Goal: Communication & Community: Answer question/provide support

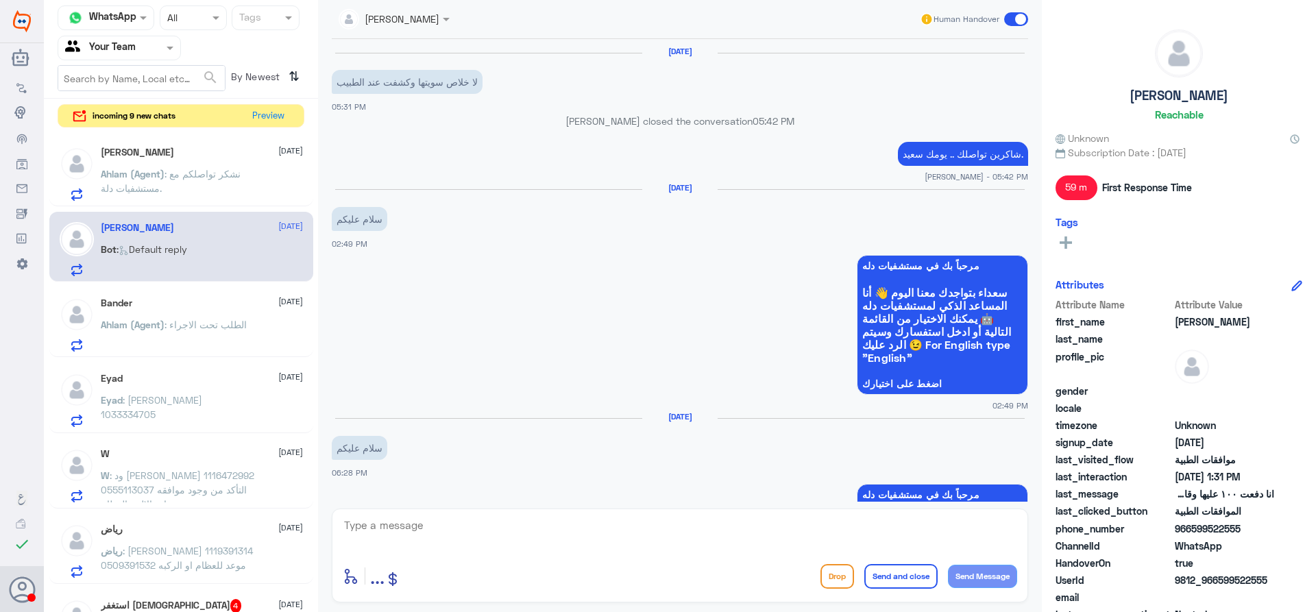
scroll to position [1704, 0]
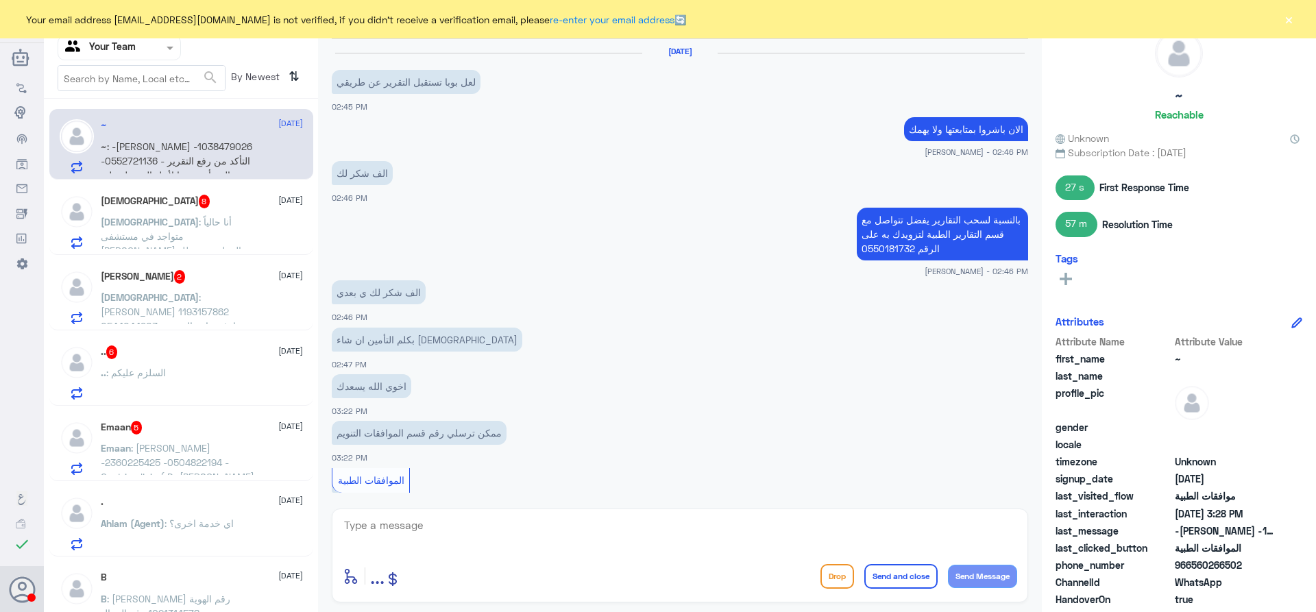
scroll to position [1020, 0]
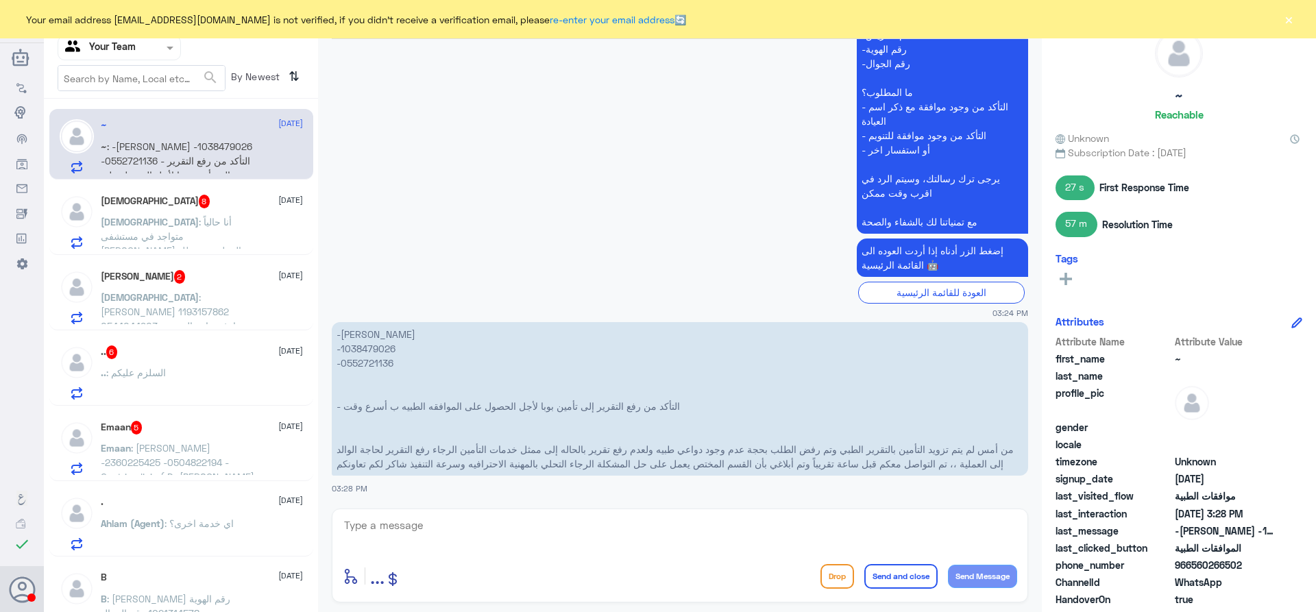
click at [178, 228] on span ": أنا حالياً متواجد في مستشفى [PERSON_NAME] العملية ومتعطل بسبب الموافقه" at bounding box center [171, 243] width 141 height 55
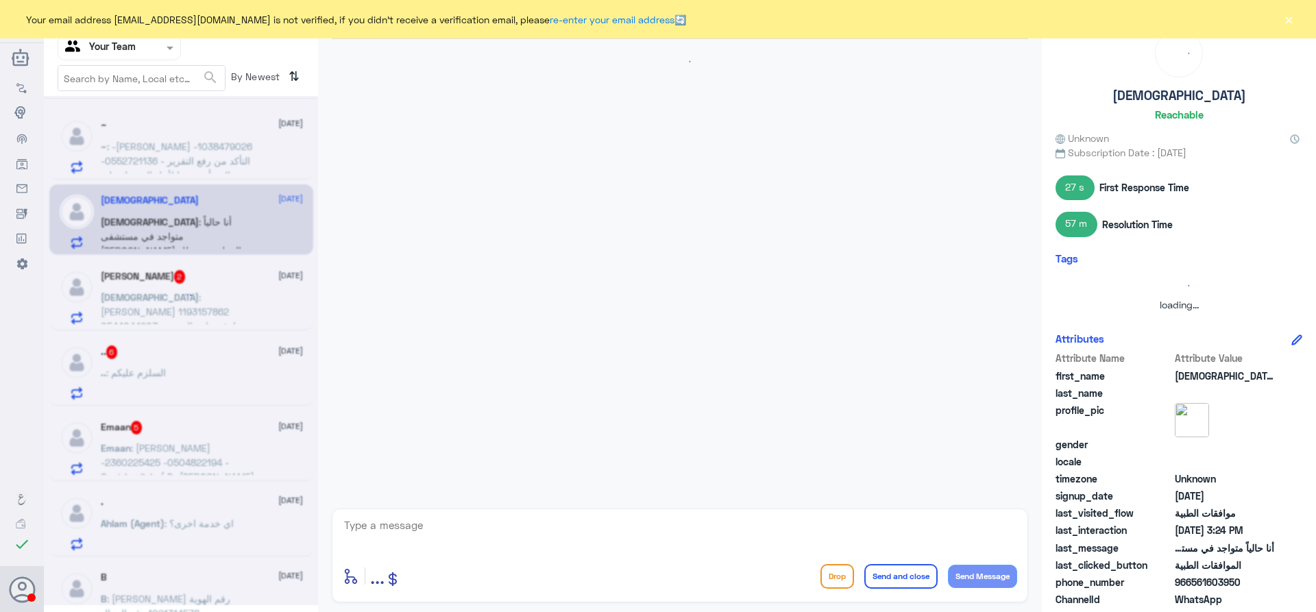
scroll to position [690, 0]
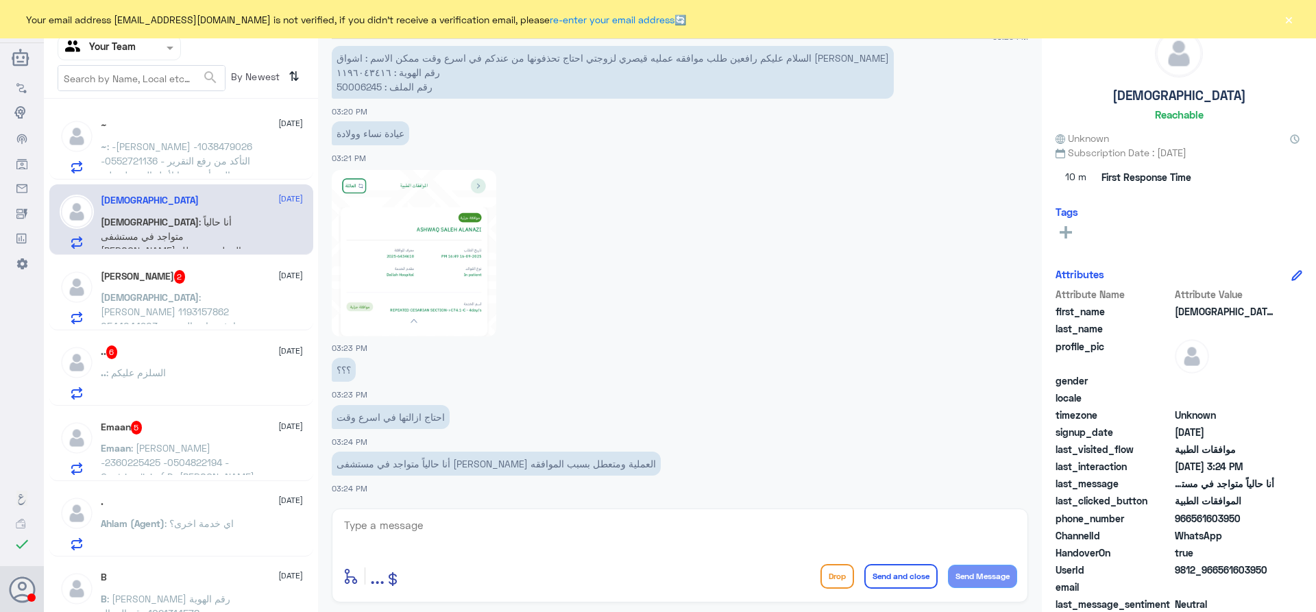
click at [186, 283] on span "2" at bounding box center [180, 277] width 12 height 14
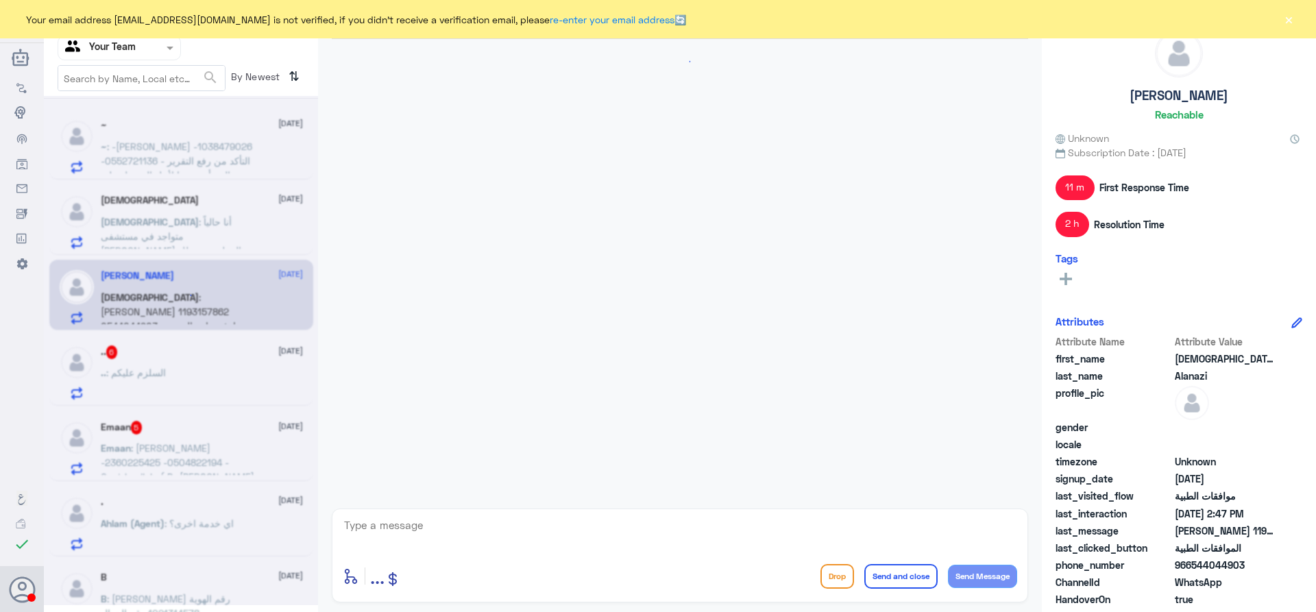
scroll to position [1332, 0]
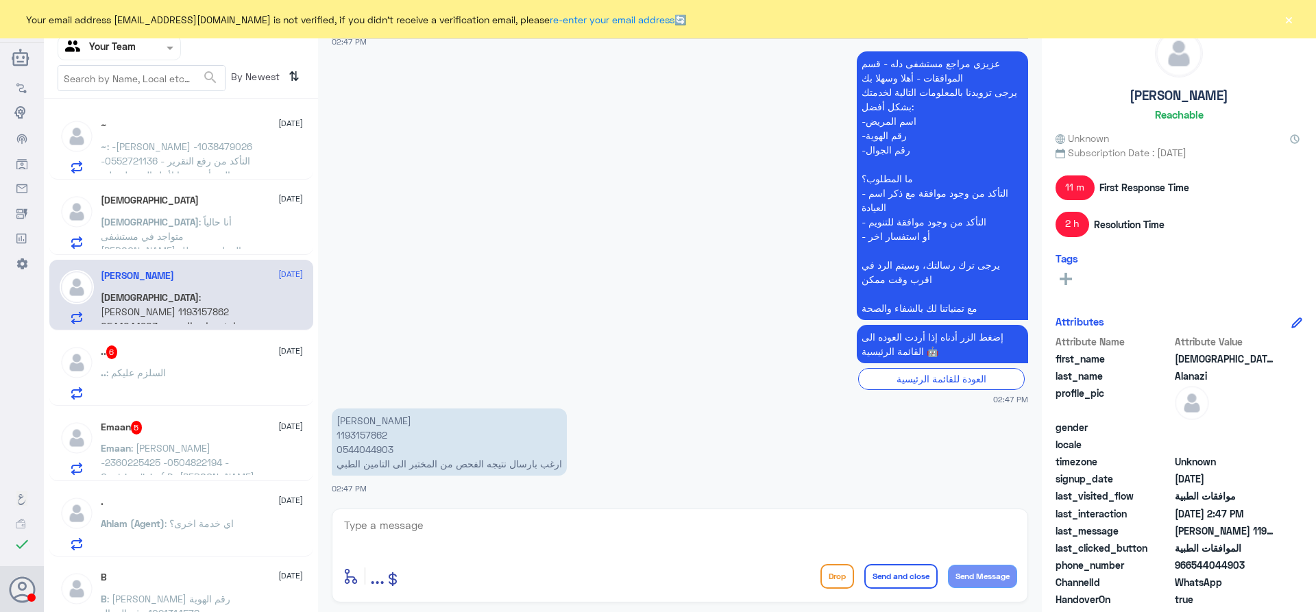
click at [362, 431] on p "[PERSON_NAME] 1193157862 0544044903 ارغب بارسال نتيجه الفحص من المختبر الى التا…" at bounding box center [449, 442] width 235 height 67
copy p "1193157862"
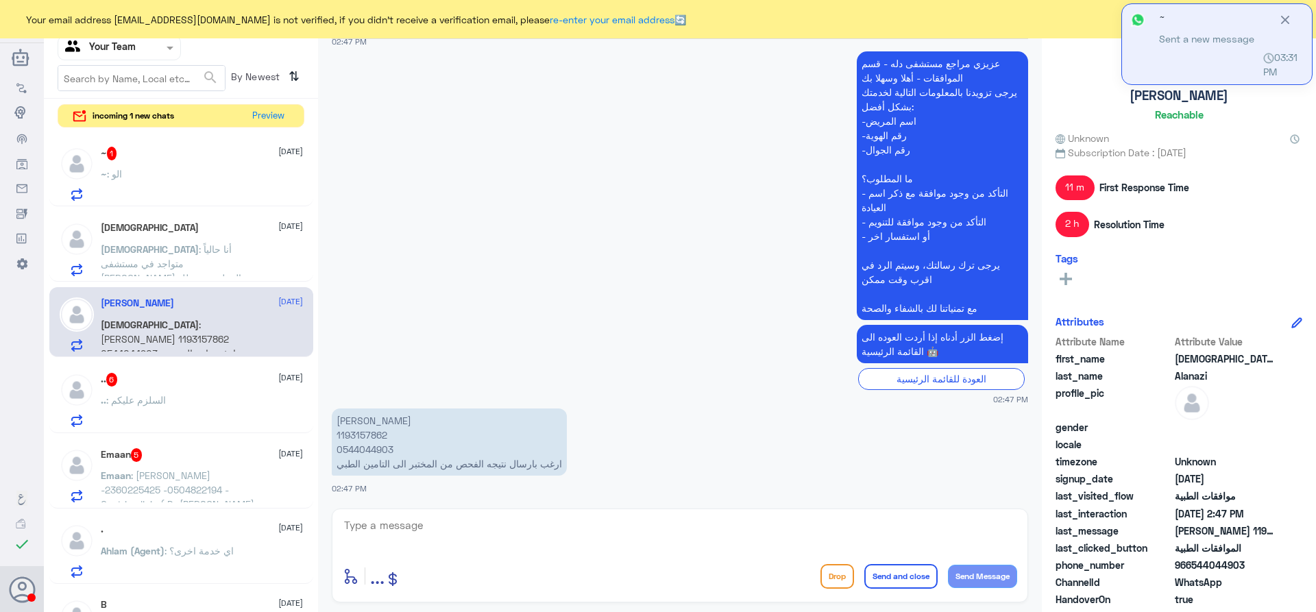
click at [447, 545] on textarea at bounding box center [680, 533] width 675 height 34
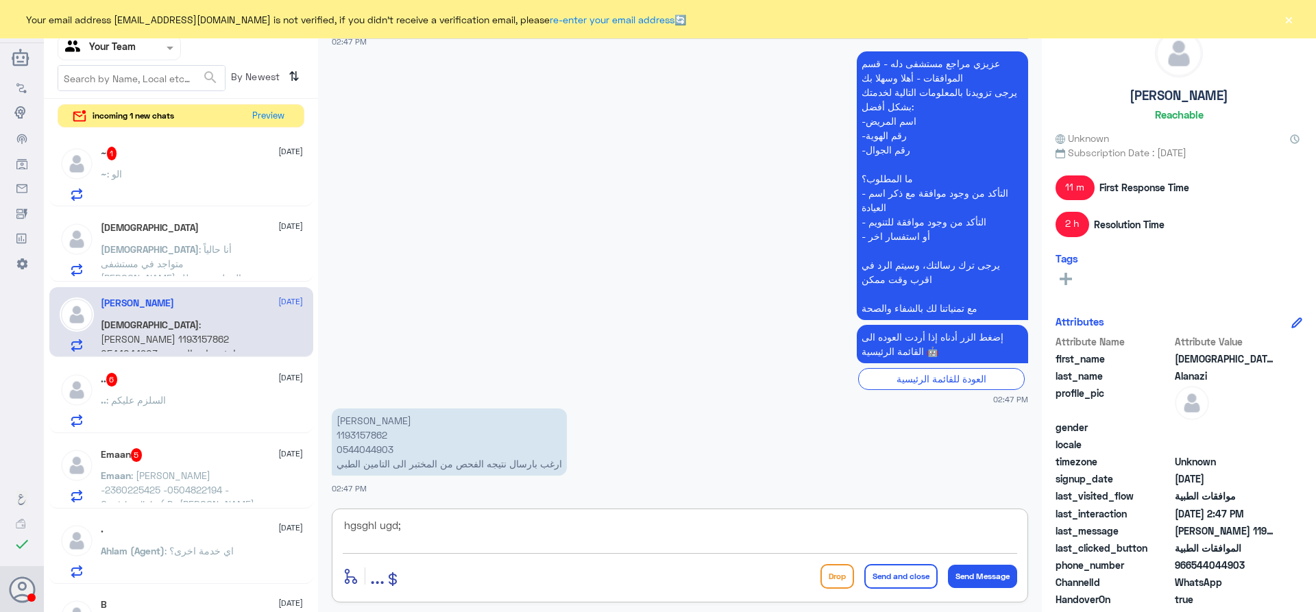
type textarea "hgsghl ugd;l"
type textarea "السلام عليكم و رحمة الله تم رفع النتائج الى شركة التأمين"
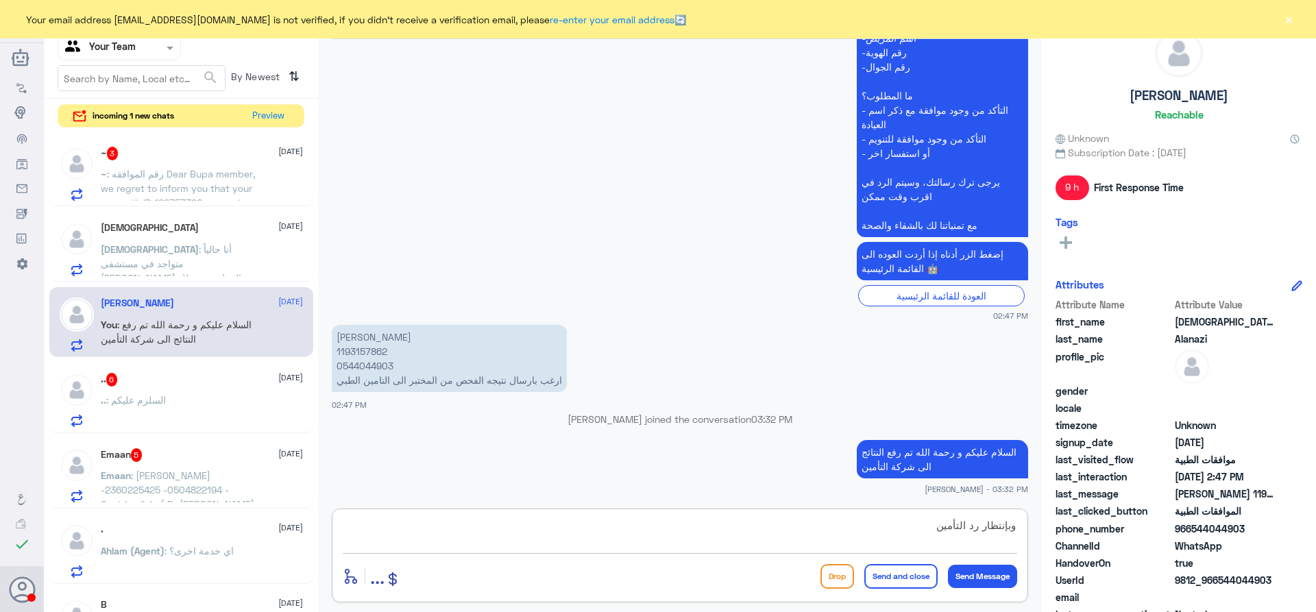
type textarea "وبإنتظار رد التأمين"
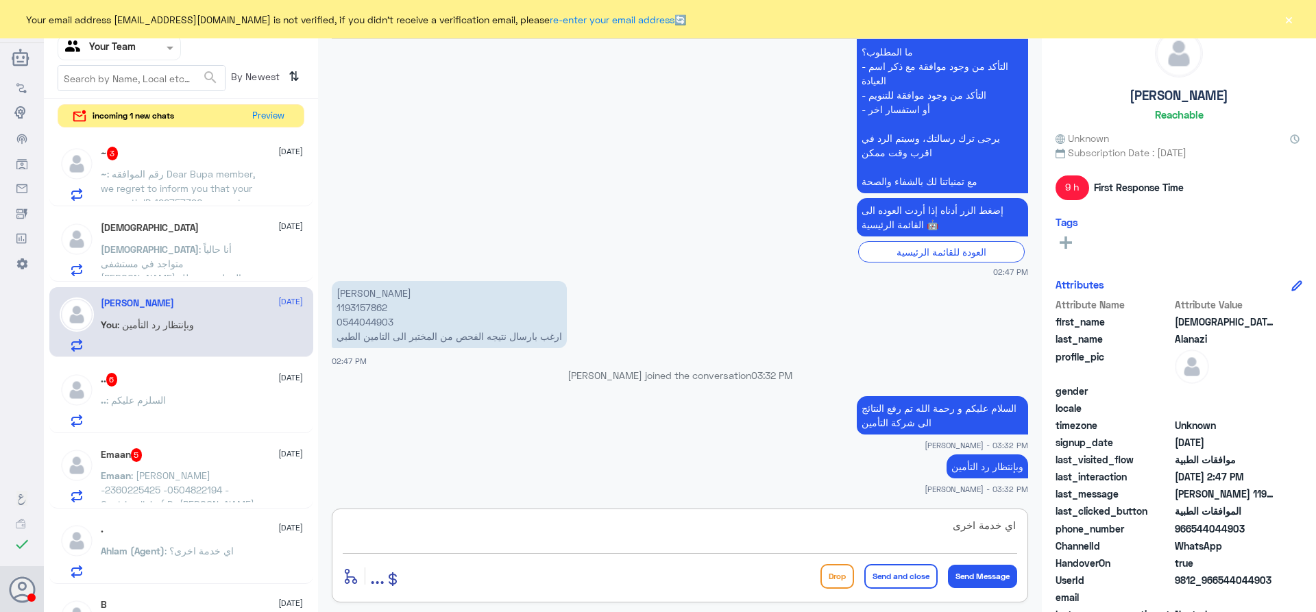
type textarea "اي خدمة اخرى؟"
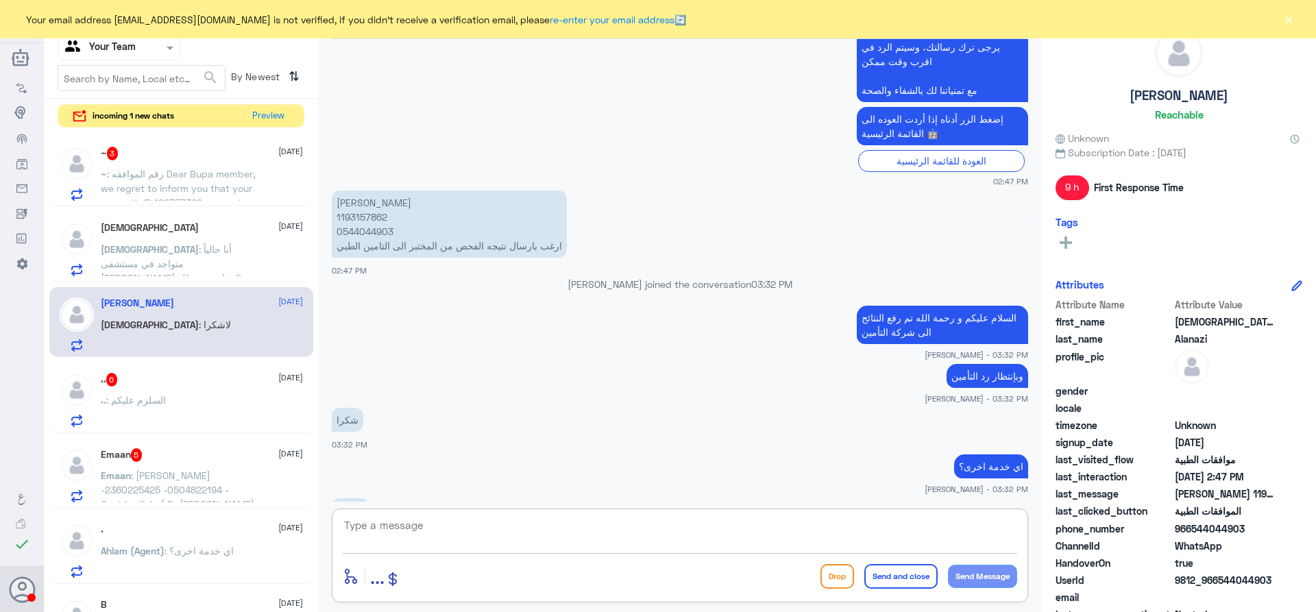
scroll to position [1482, 0]
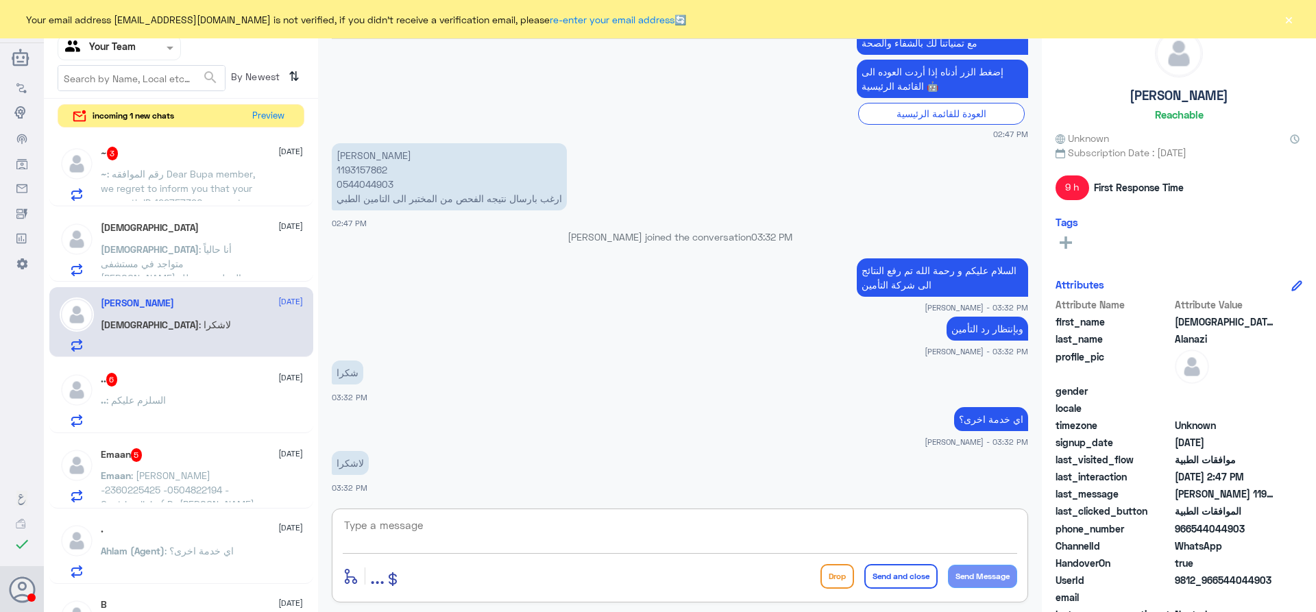
click at [492, 518] on textarea at bounding box center [680, 533] width 675 height 34
type textarea "قدامكم العافية"
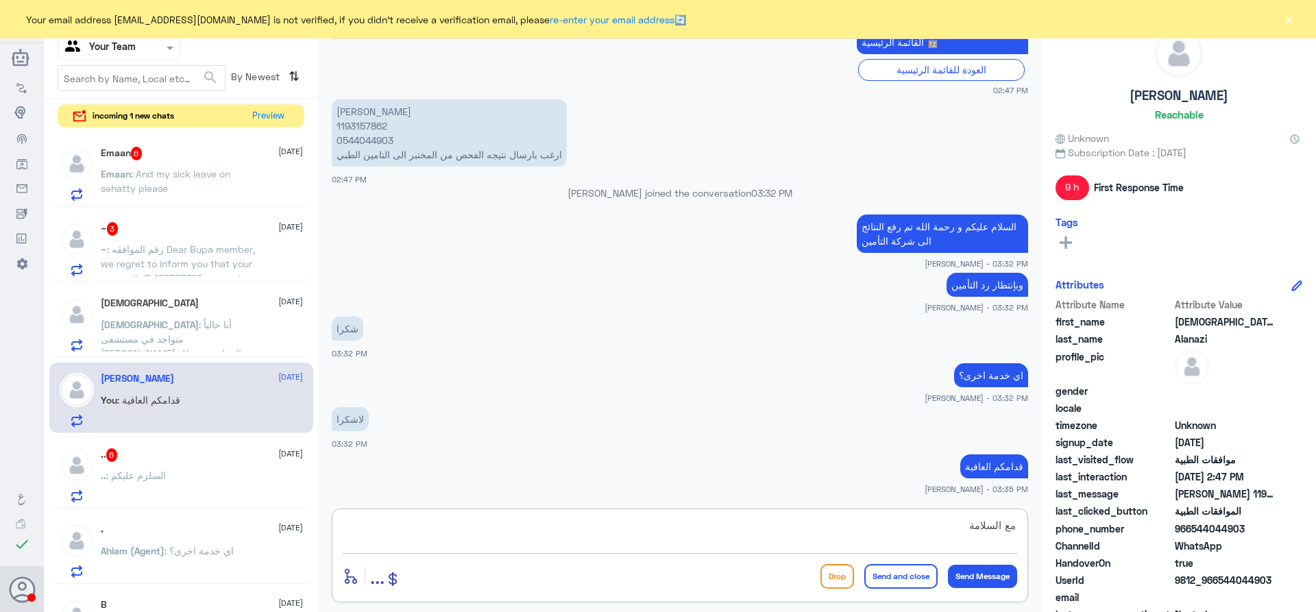
type textarea "مع السلامة"
click at [899, 575] on button "Send and close" at bounding box center [901, 576] width 73 height 25
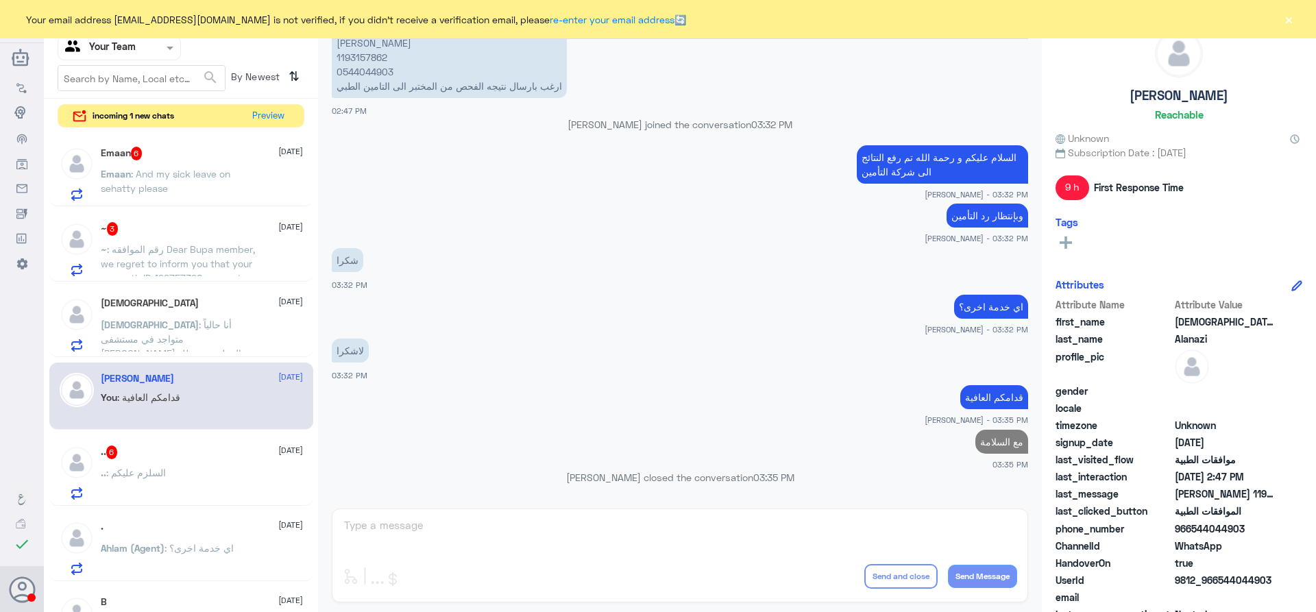
click at [169, 466] on div ".. 6 [DATE] .. : السلزم عليكم" at bounding box center [202, 473] width 202 height 54
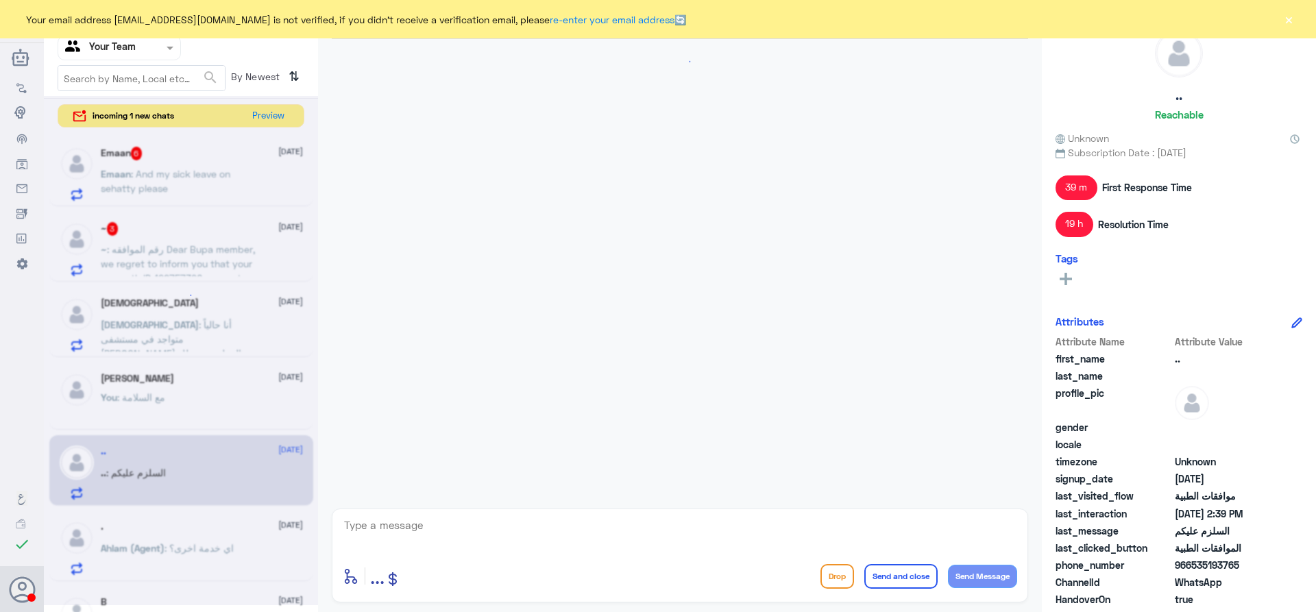
scroll to position [1304, 0]
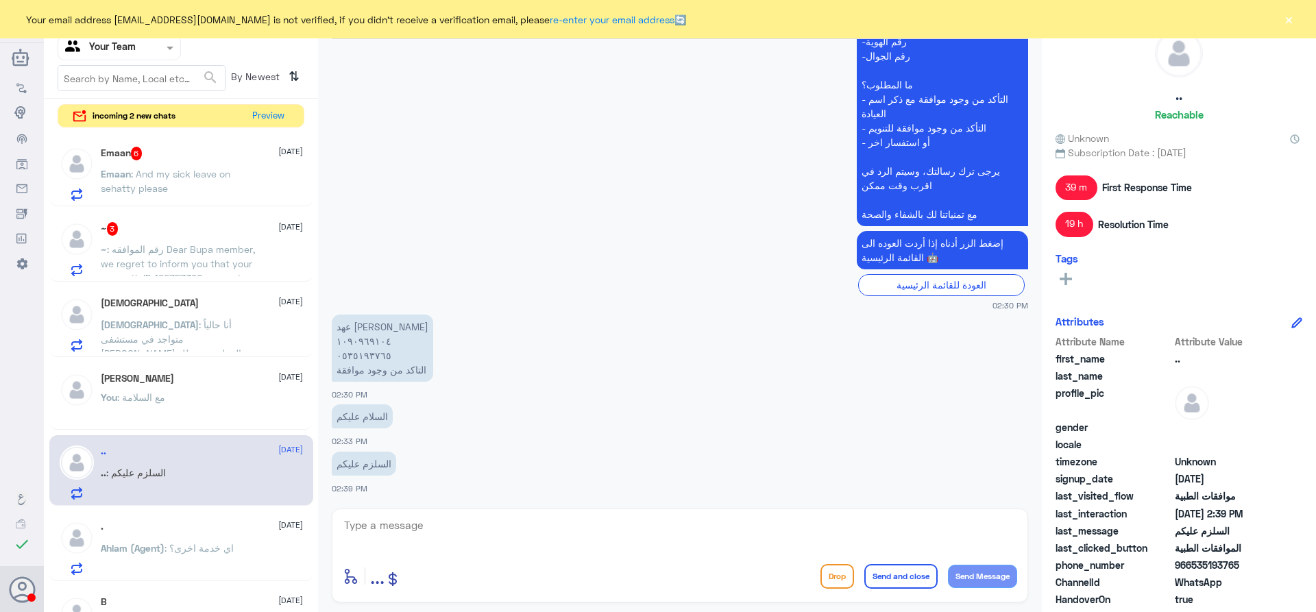
click at [412, 532] on textarea at bounding box center [680, 533] width 675 height 34
type textarea "تمت متابعة طلبكم و تم رفضة من شركة التأمين"
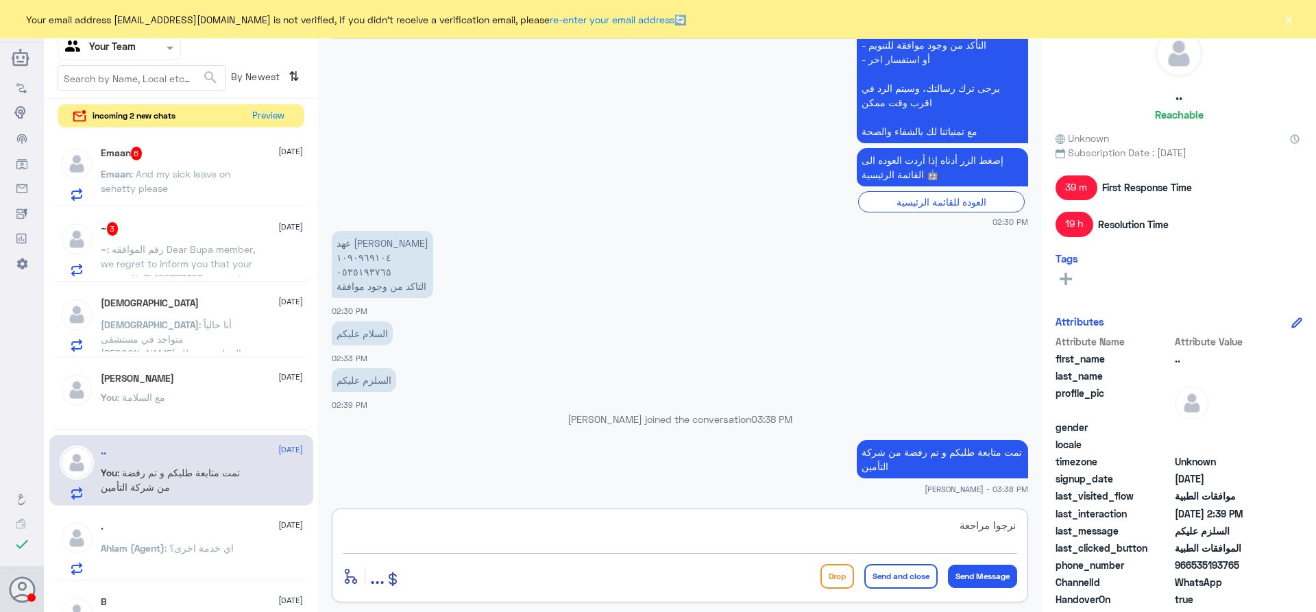
scroll to position [1359, 0]
type textarea "نرجوا مراجعة شركة التأمين"
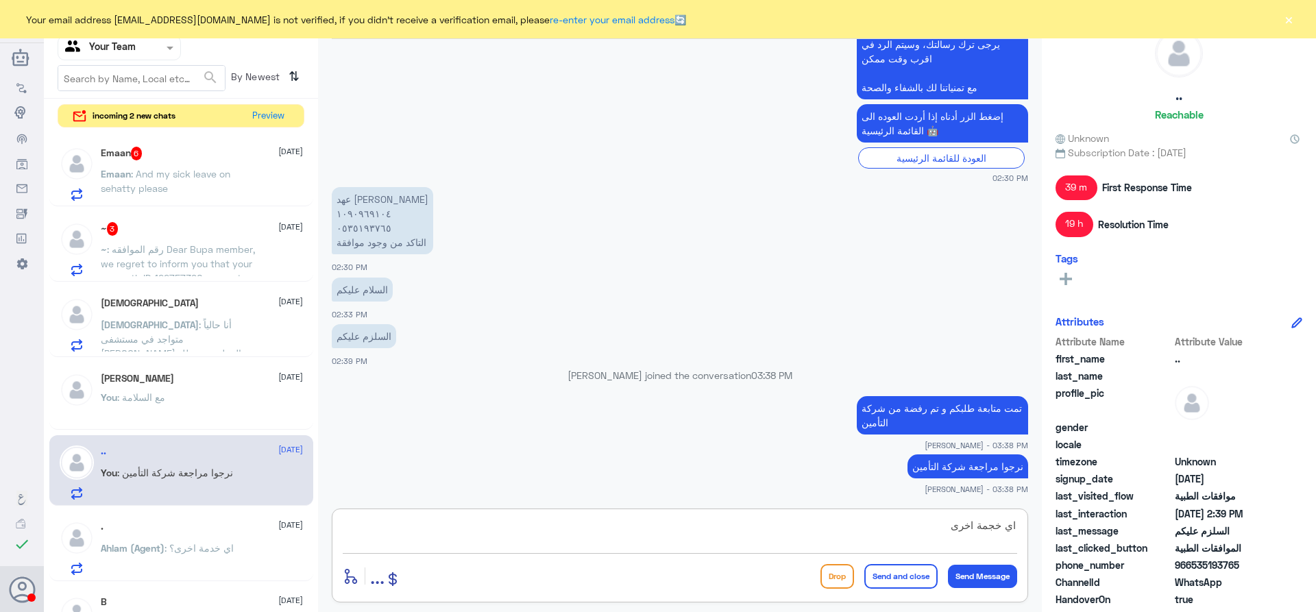
type textarea "اي خجمة اخرى؟"
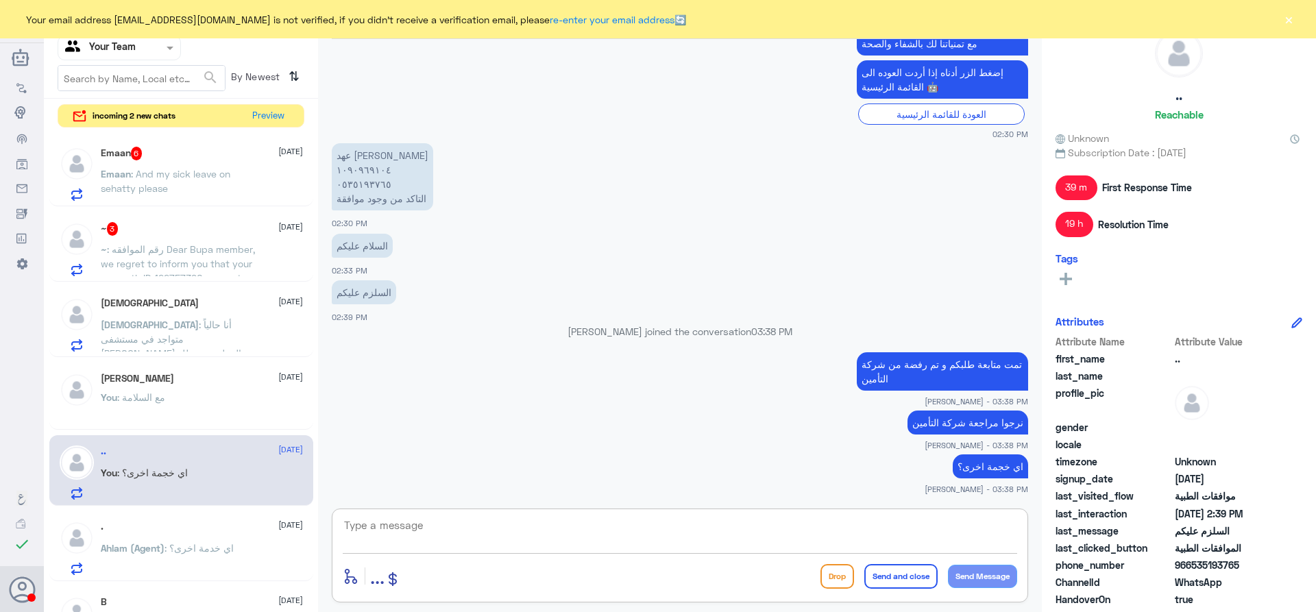
click at [531, 529] on textarea at bounding box center [680, 533] width 675 height 34
type textarea "*خدمة"
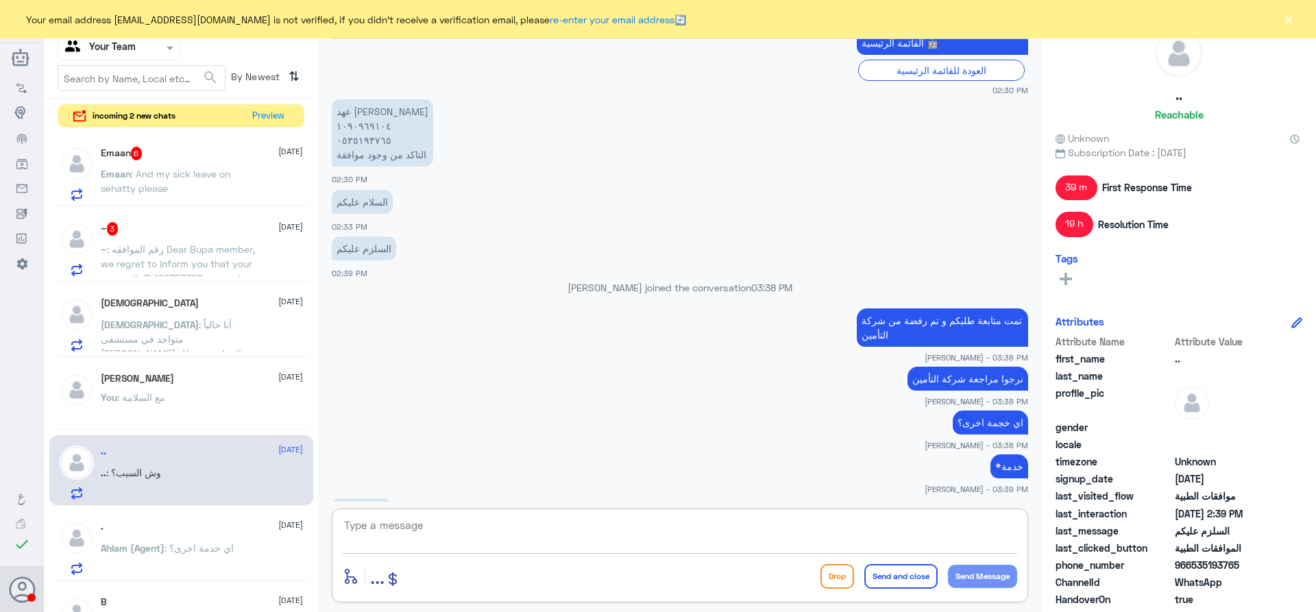
scroll to position [1538, 0]
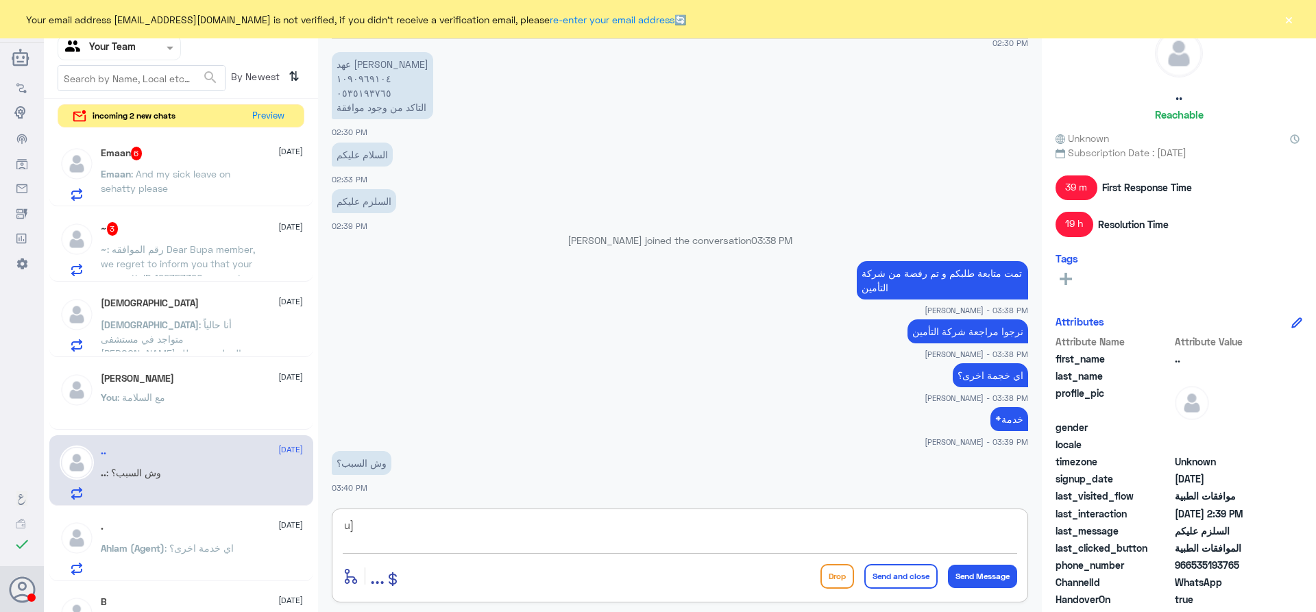
type textarea "u"
type textarea "عدم وجود دواعي طبية"
click at [978, 583] on button "Send Message" at bounding box center [982, 576] width 69 height 23
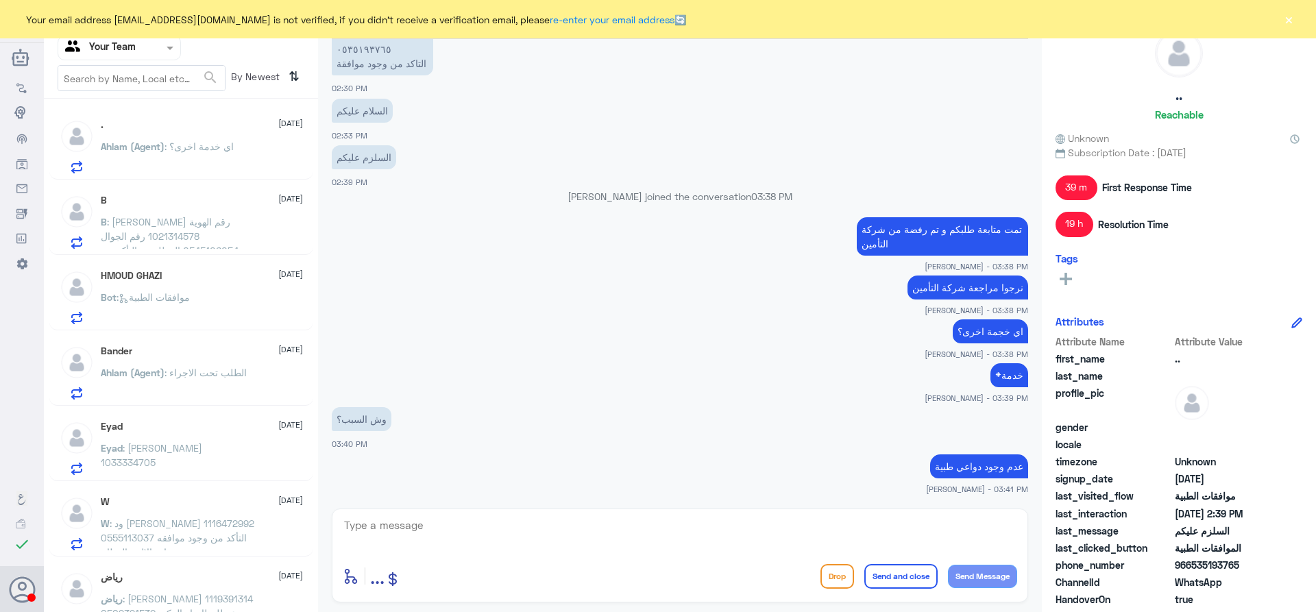
scroll to position [0, 0]
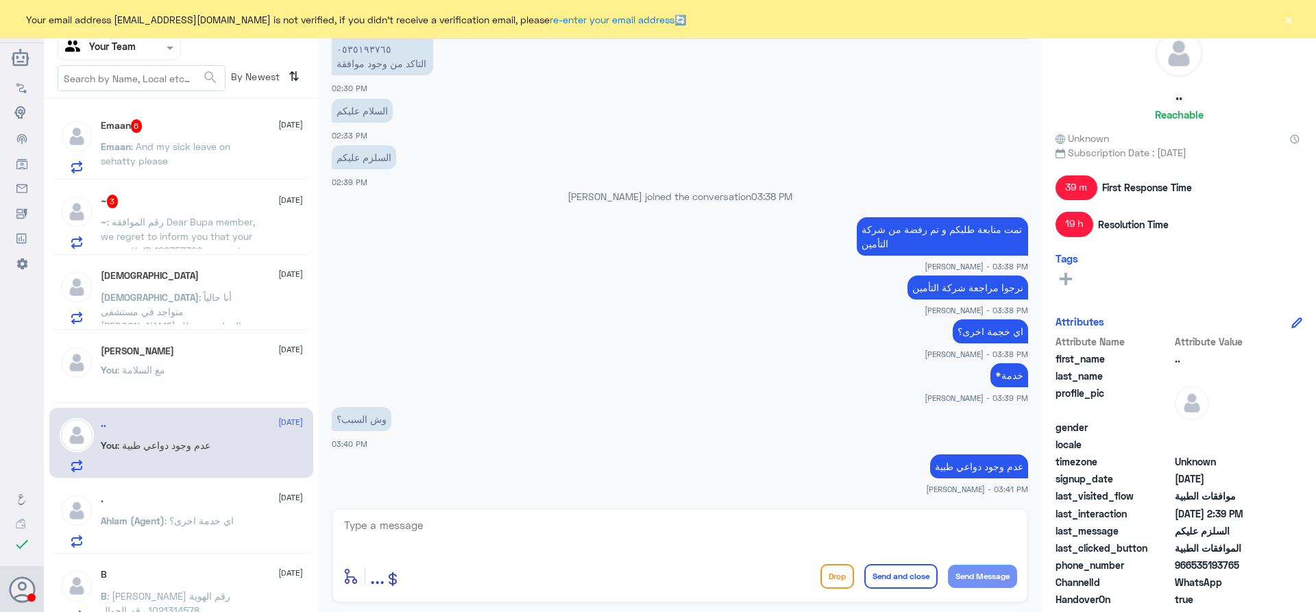
click at [210, 237] on span ": رقم الموافقه Dear Bupa member, we regret to inform you that your pre-auth ID …" at bounding box center [178, 272] width 154 height 112
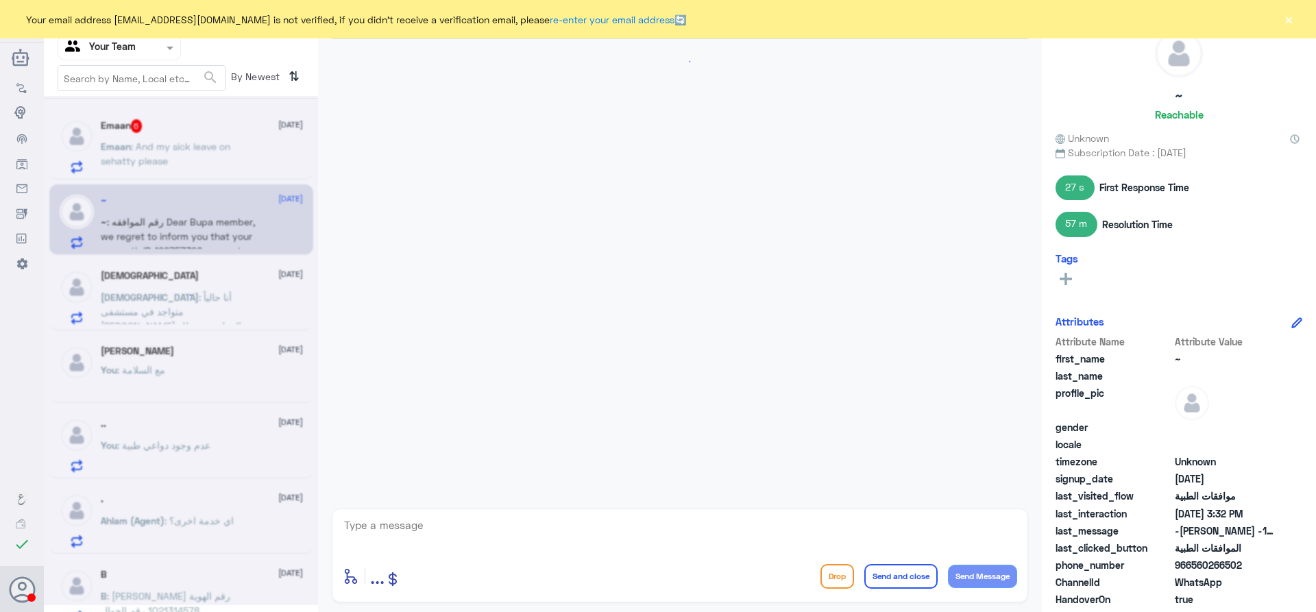
scroll to position [1081, 0]
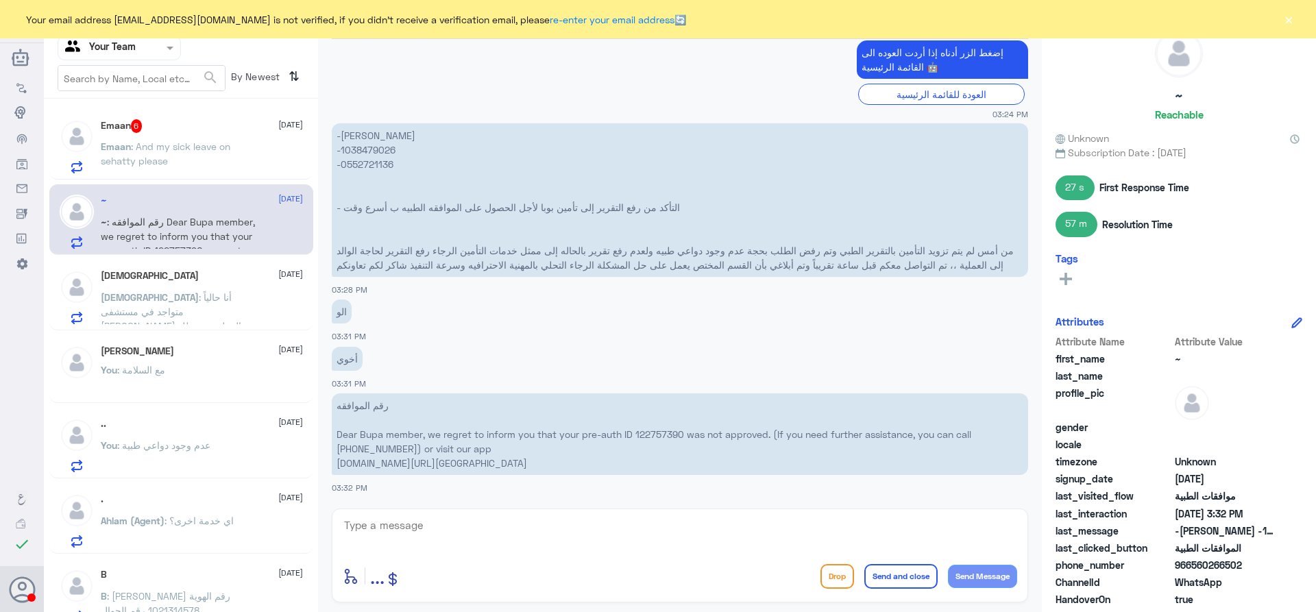
click at [381, 147] on p "-[PERSON_NAME] -1038479026 -0552721136 - التأكد من رفع التقرير إلى تأمين بوبا ل…" at bounding box center [680, 200] width 697 height 154
copy p "1038479026"
click at [638, 433] on p "رقم الموافقه Dear Bupa member, we regret to inform you that your pre-auth ID 12…" at bounding box center [680, 435] width 697 height 82
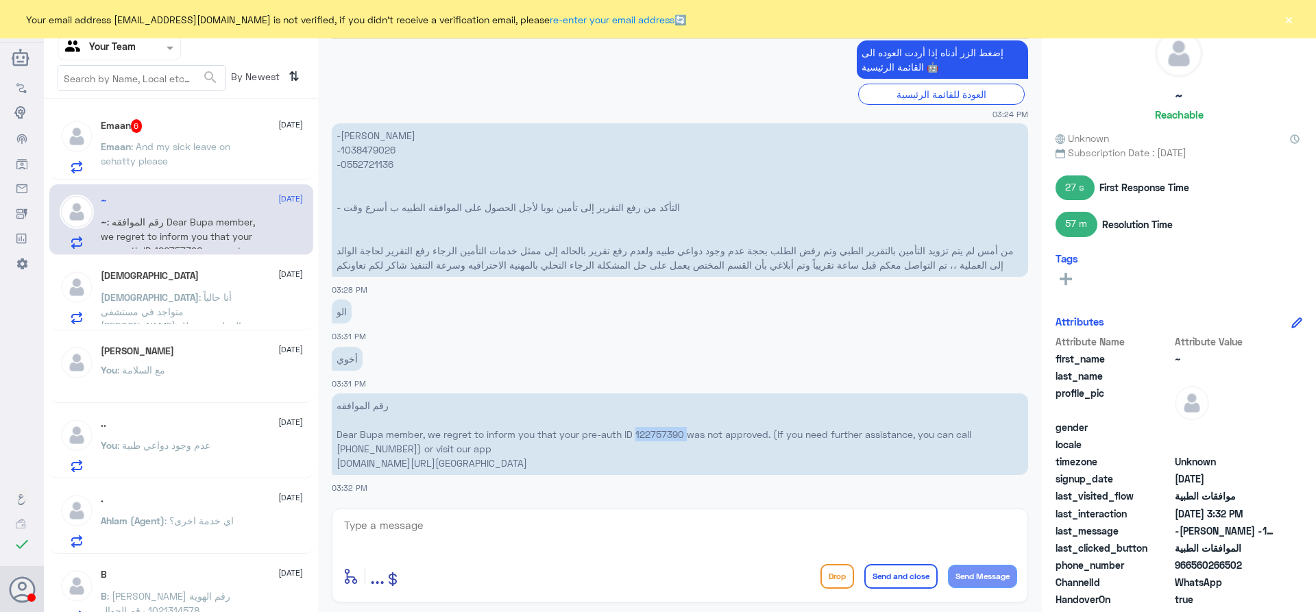
copy p "122757390"
click at [138, 156] on span ": And my sick leave on sehatty please" at bounding box center [166, 154] width 130 height 26
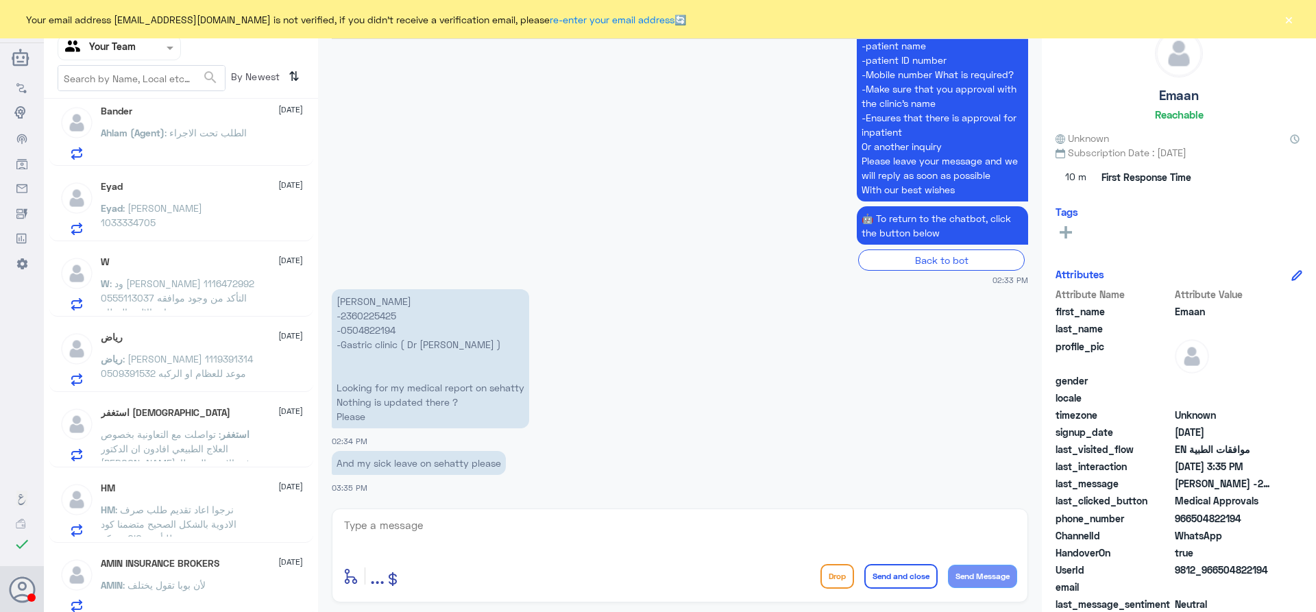
scroll to position [617, 0]
click at [191, 298] on span ": ود [PERSON_NAME] 1116472992 0555113037 التأكد من وجود موافقه عيادة الالم والع…" at bounding box center [178, 295] width 154 height 40
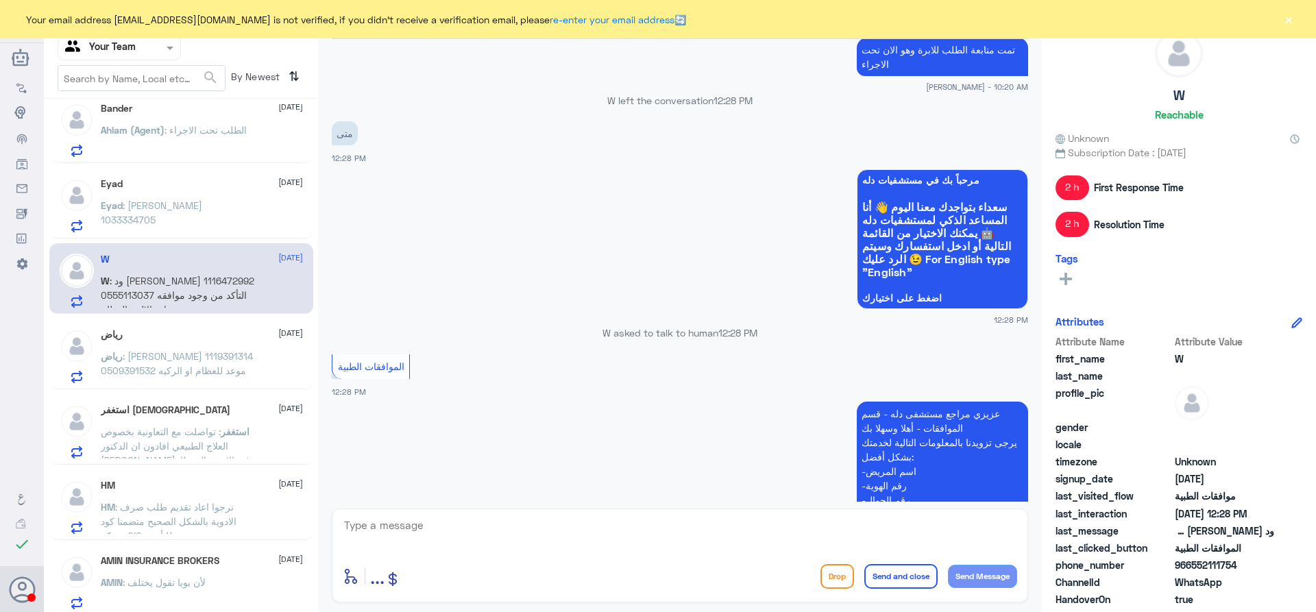
scroll to position [1679, 0]
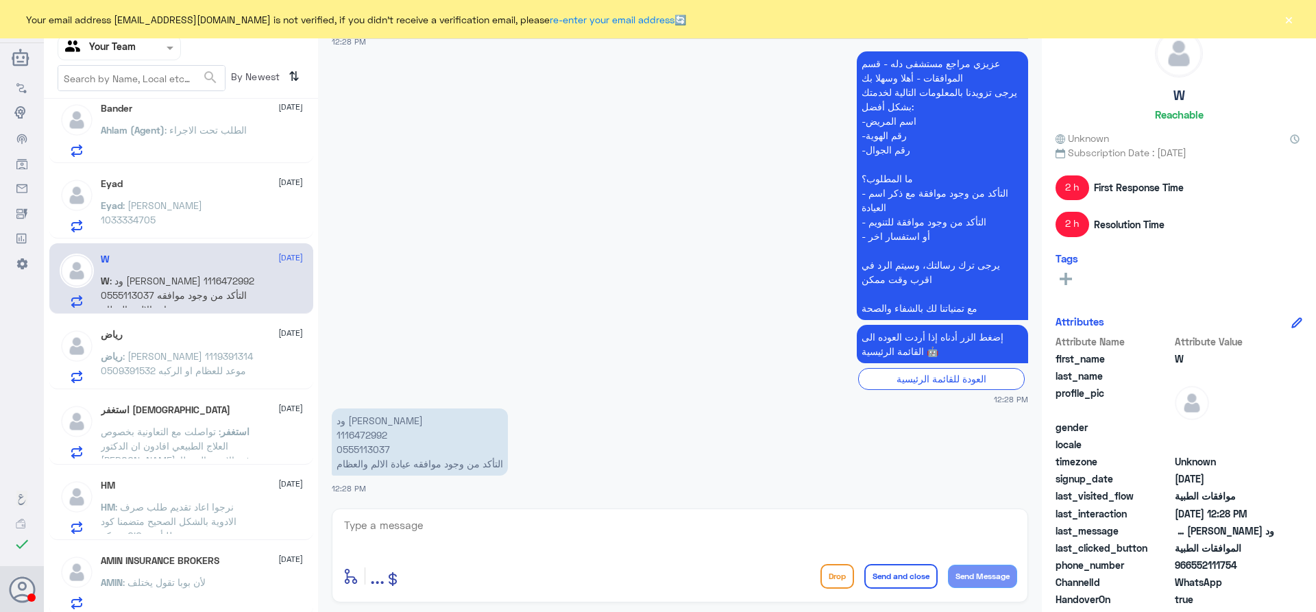
click at [357, 436] on p "ود [PERSON_NAME] 1116472992 0555113037 التأكد من وجود موافقه عيادة الالم والعظام" at bounding box center [420, 442] width 176 height 67
copy p "1116472992"
click at [441, 520] on textarea at bounding box center [680, 533] width 675 height 34
type textarea "السلام عليكم و رحمة الله"
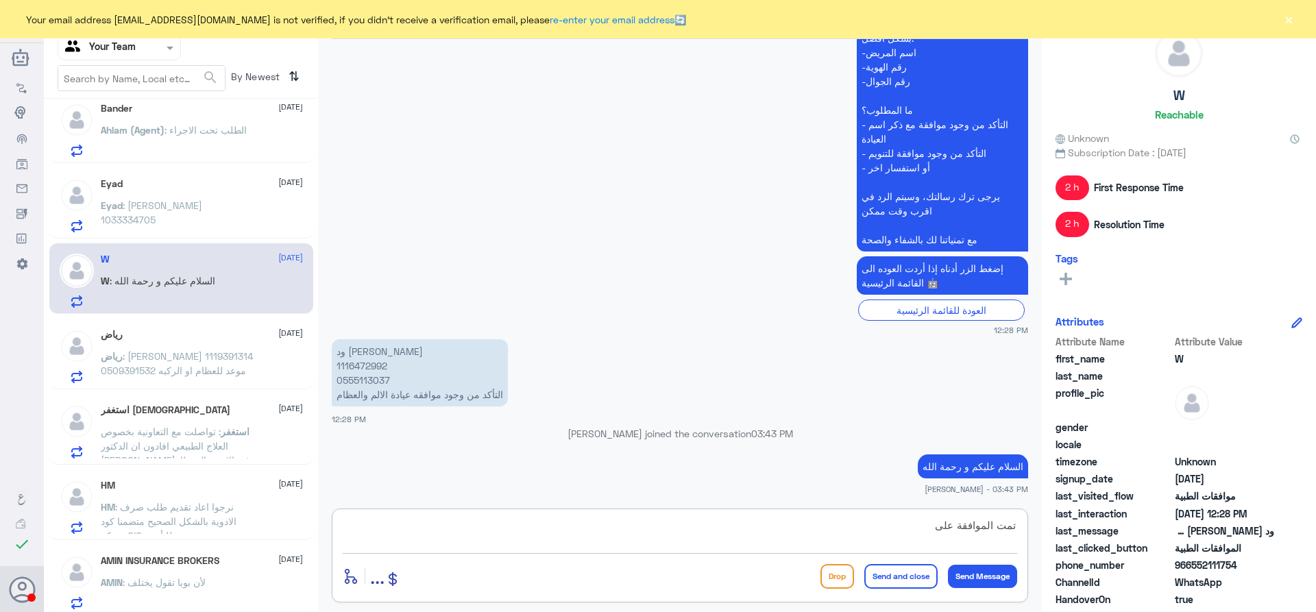
scroll to position [1719, 0]
type textarea "تمت الموافقة على الطلب"
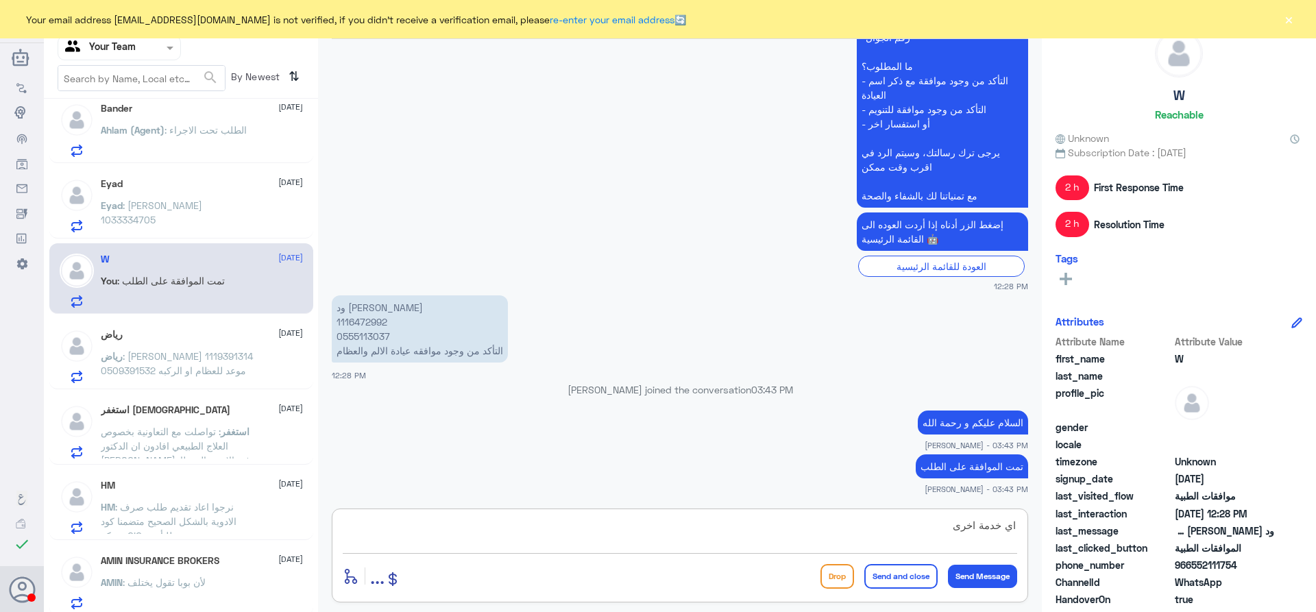
type textarea "اي خدمة اخرى؟"
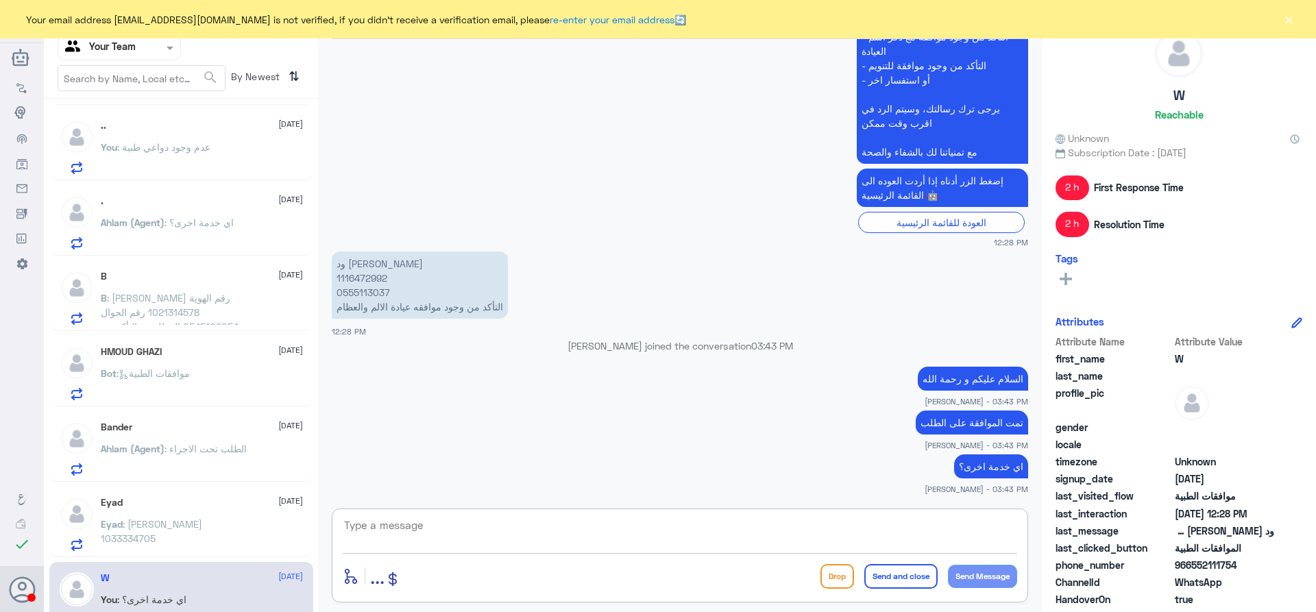
scroll to position [274, 0]
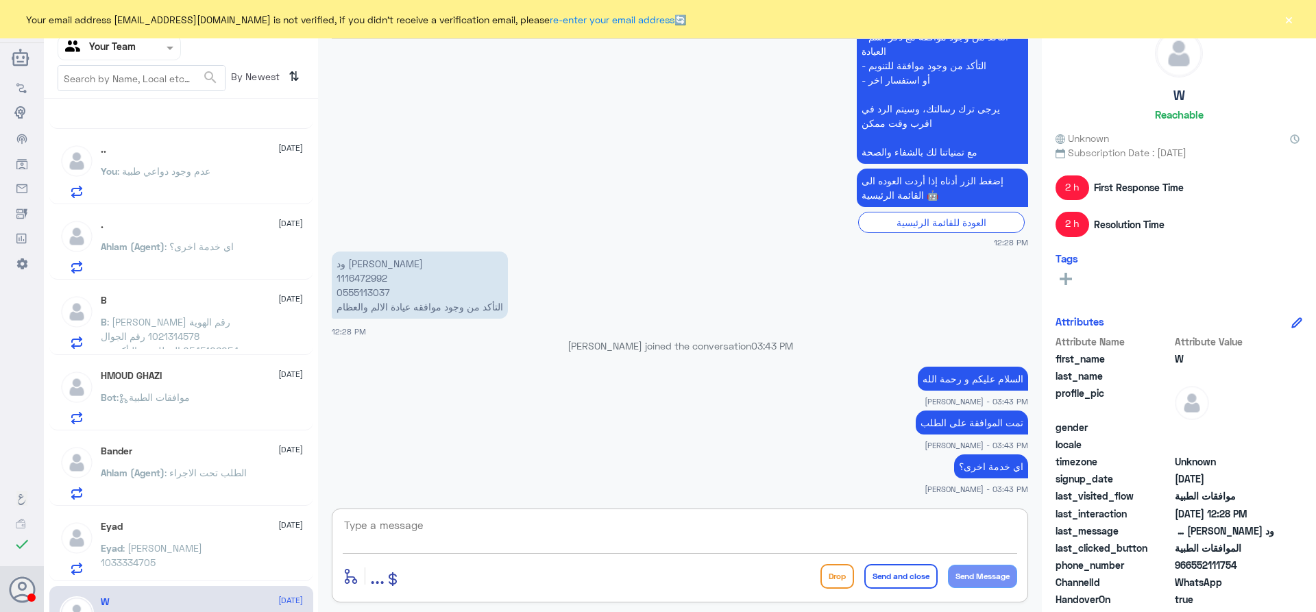
click at [208, 324] on span ": [PERSON_NAME] رقم الهوية 1021314578 رقم الجوال 0545106054 المطلوب : التأكد من…" at bounding box center [178, 379] width 154 height 127
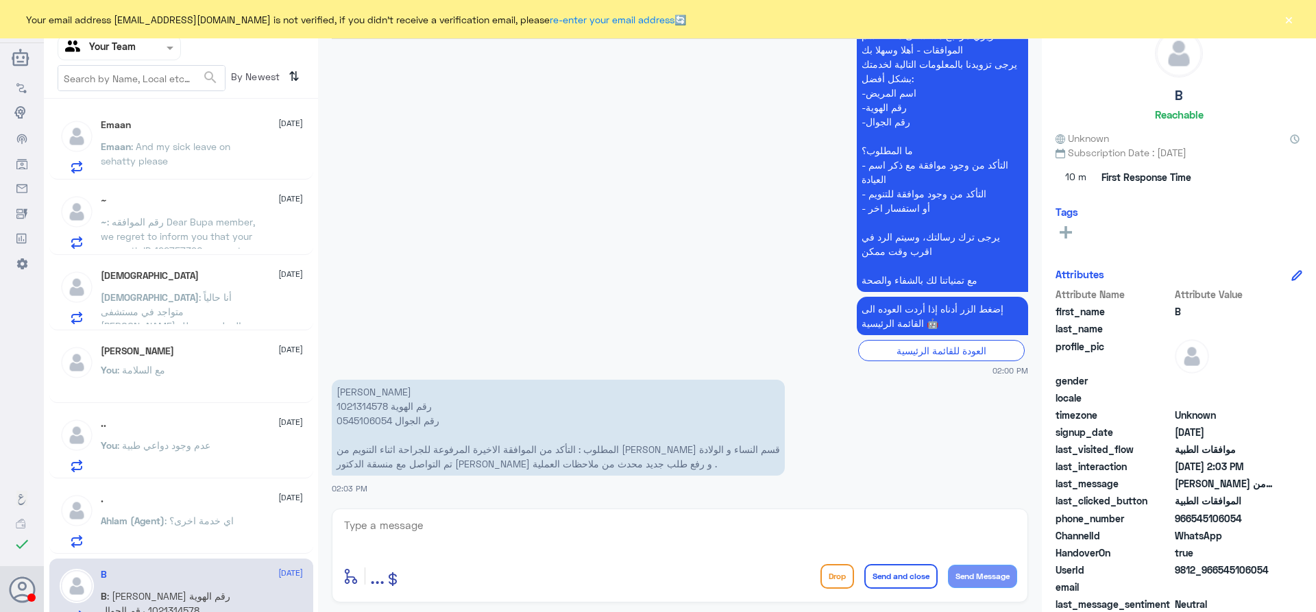
click at [196, 450] on span ": عدم وجود دواعي طبية" at bounding box center [163, 445] width 93 height 12
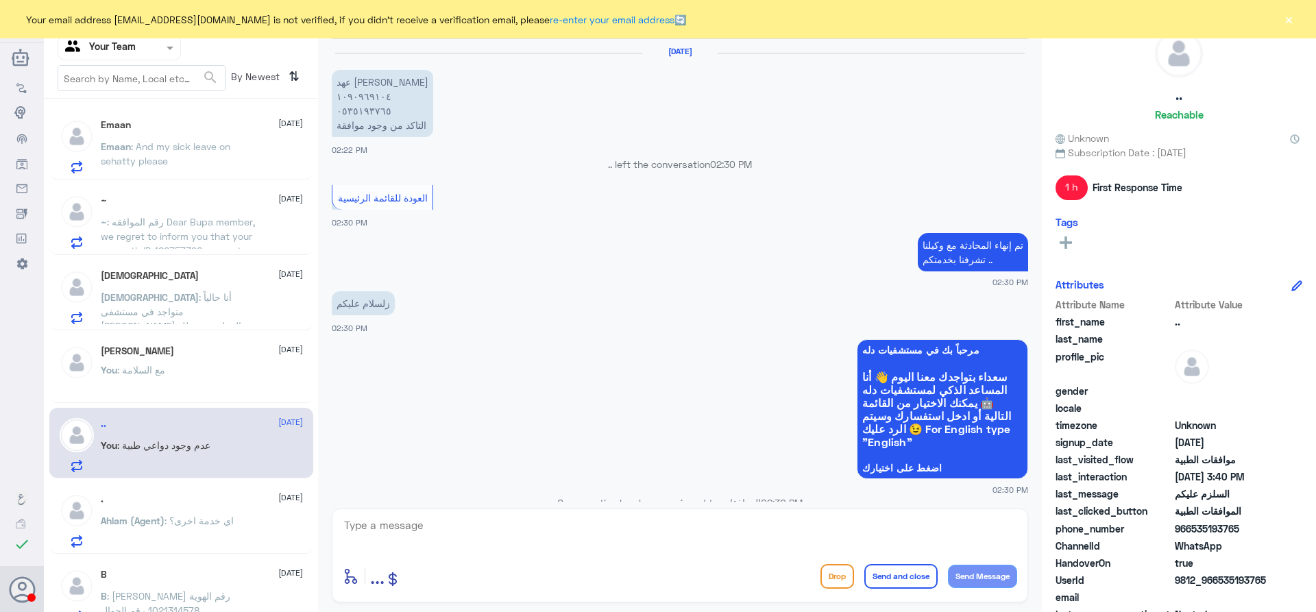
scroll to position [920, 0]
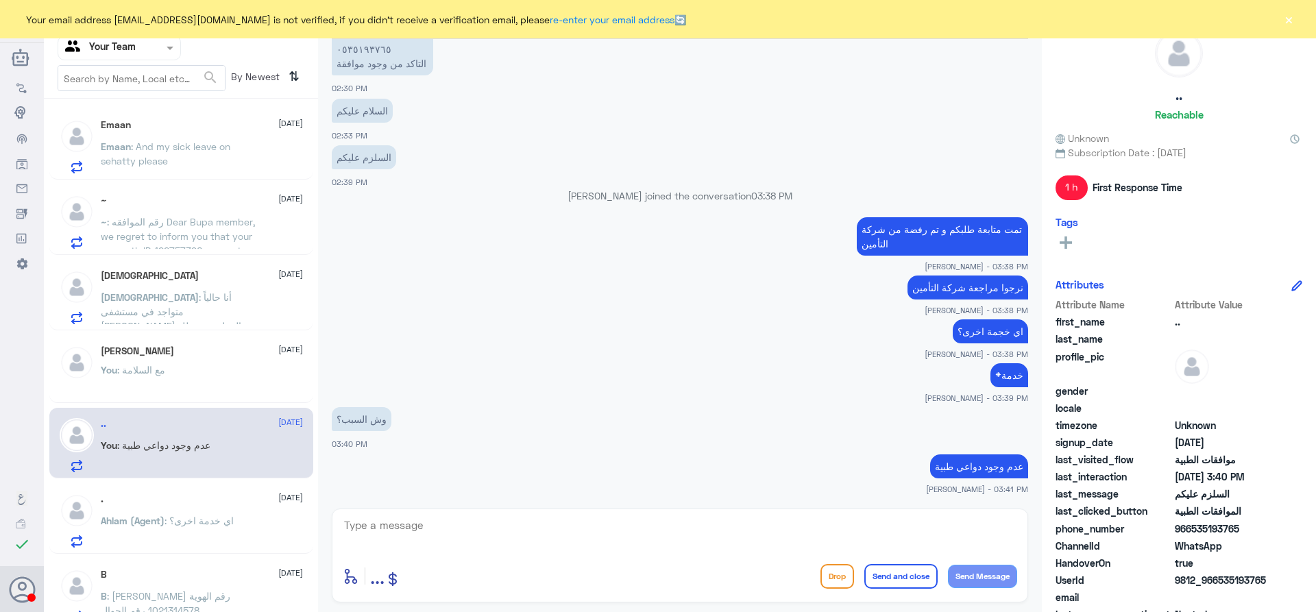
click at [378, 526] on textarea at bounding box center [680, 533] width 675 height 34
type textarea "اي خدمة اخرى؟"
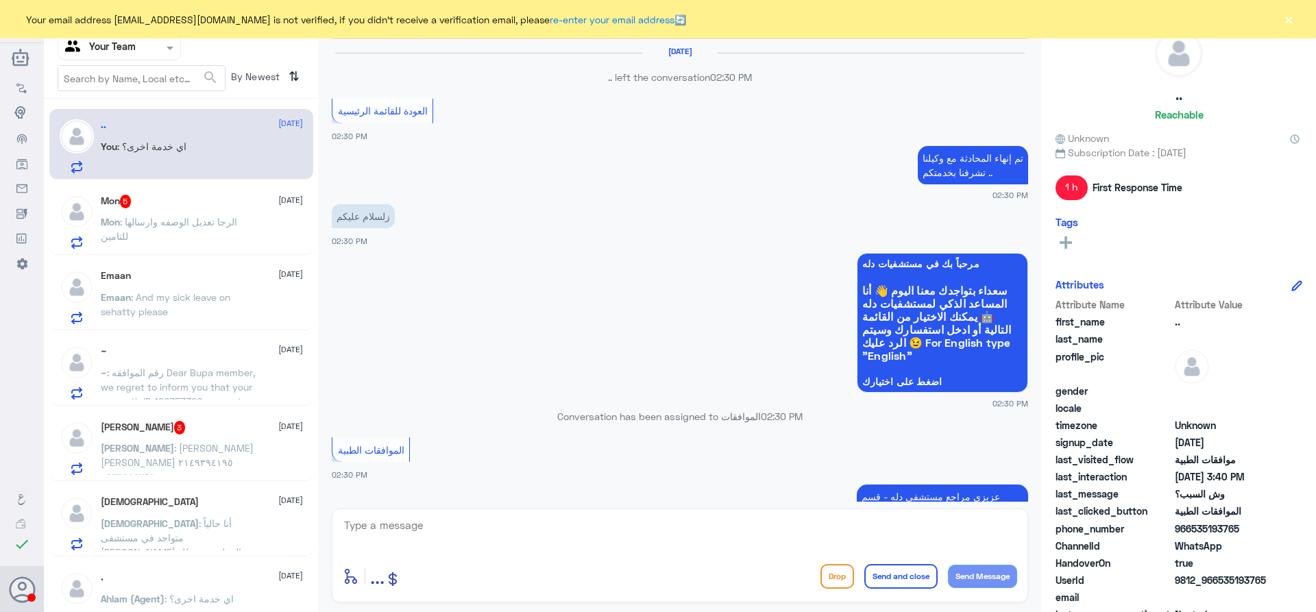
scroll to position [878, 0]
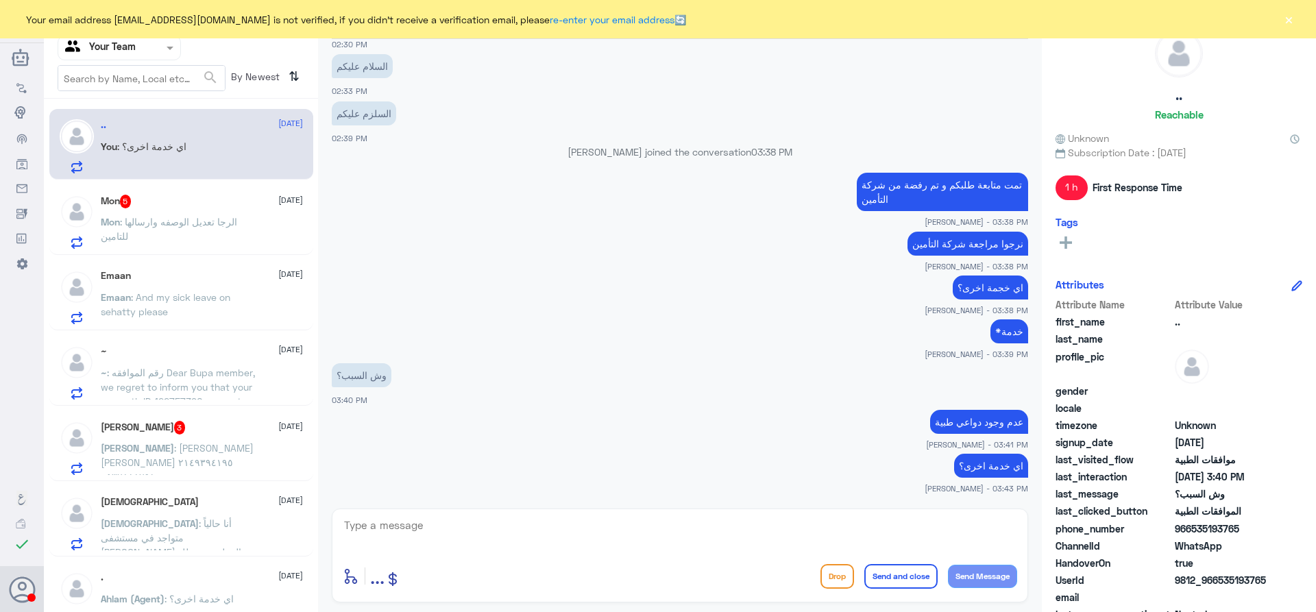
click at [171, 234] on p "Mon : الرجا تعديل الوصفه وارسالها للتامين" at bounding box center [178, 232] width 154 height 34
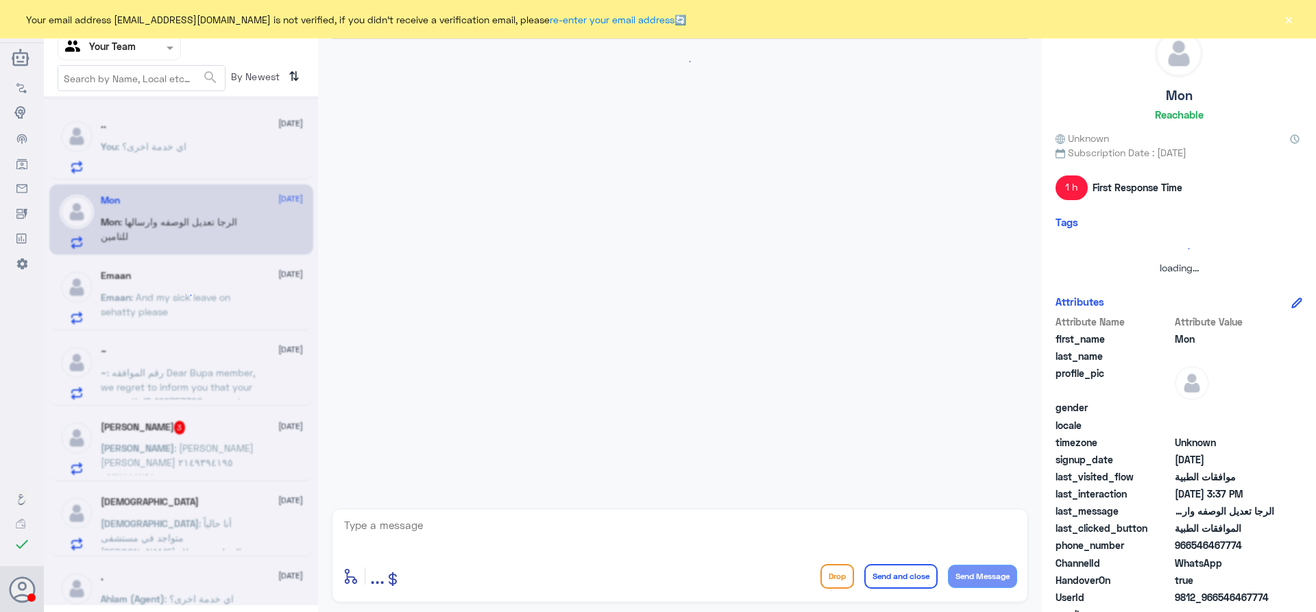
scroll to position [393, 0]
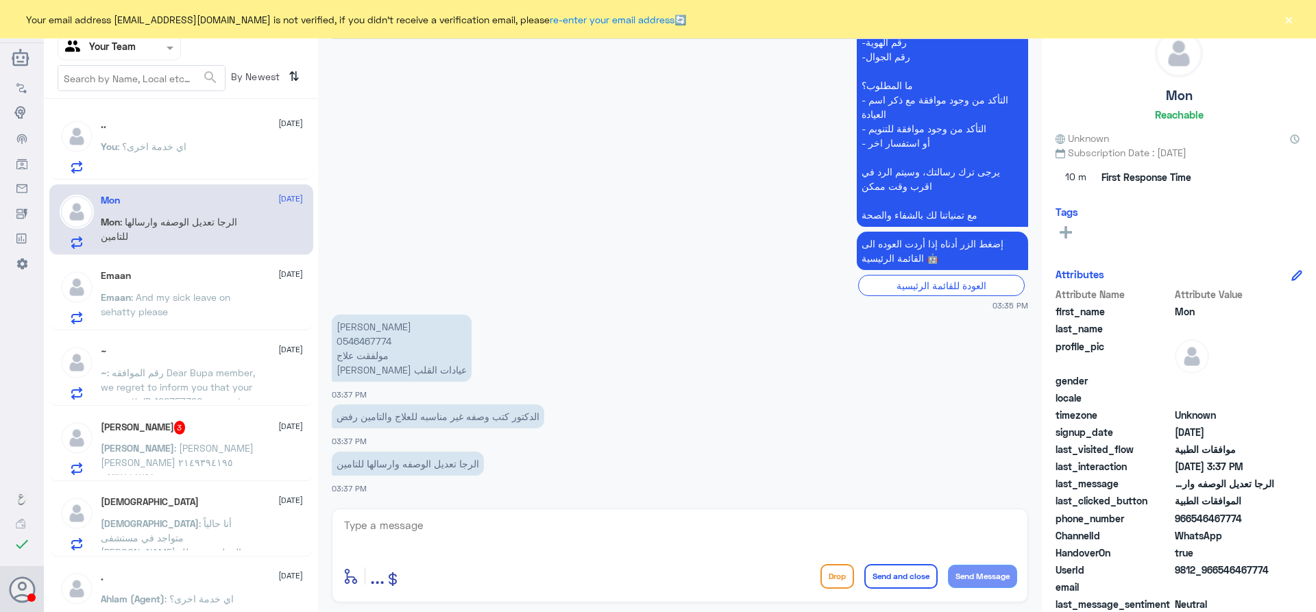
click at [374, 341] on p "منى احمد فرح 0546467774 مولفقت علاج دكتور فقيه عيادات القلب" at bounding box center [402, 348] width 140 height 67
copy p "0546467774"
click at [485, 535] on textarea at bounding box center [680, 533] width 675 height 34
type textarea "تم رفع الطلب مره اخرى و بإنتظار رد شركة التأمين"
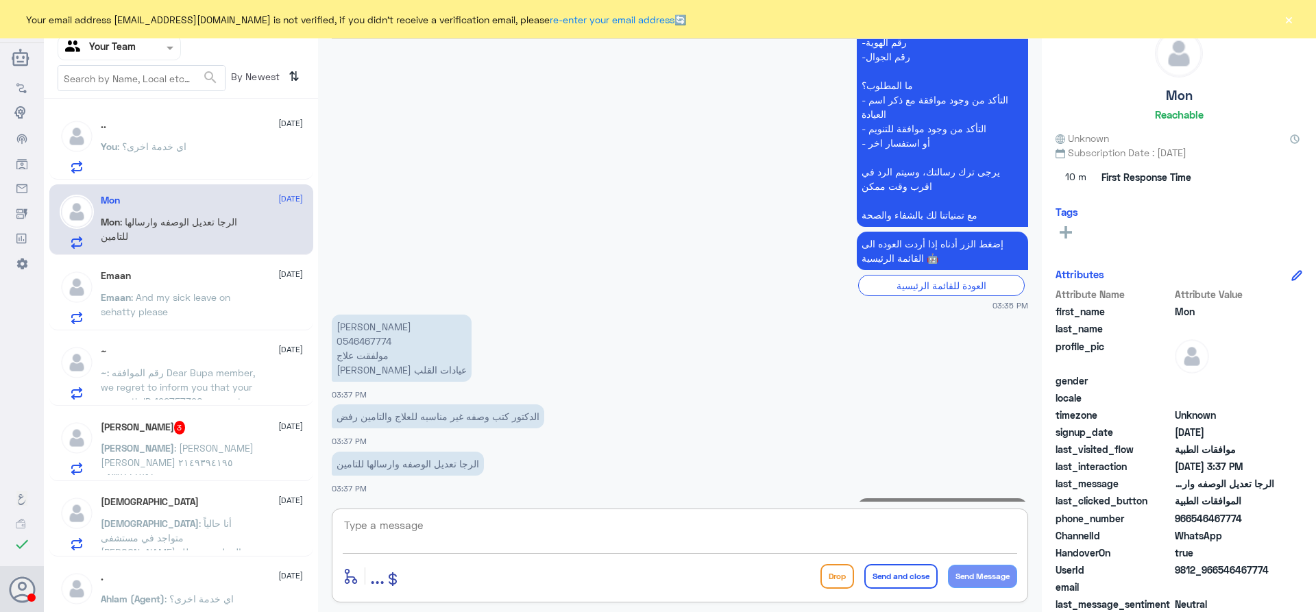
scroll to position [451, 0]
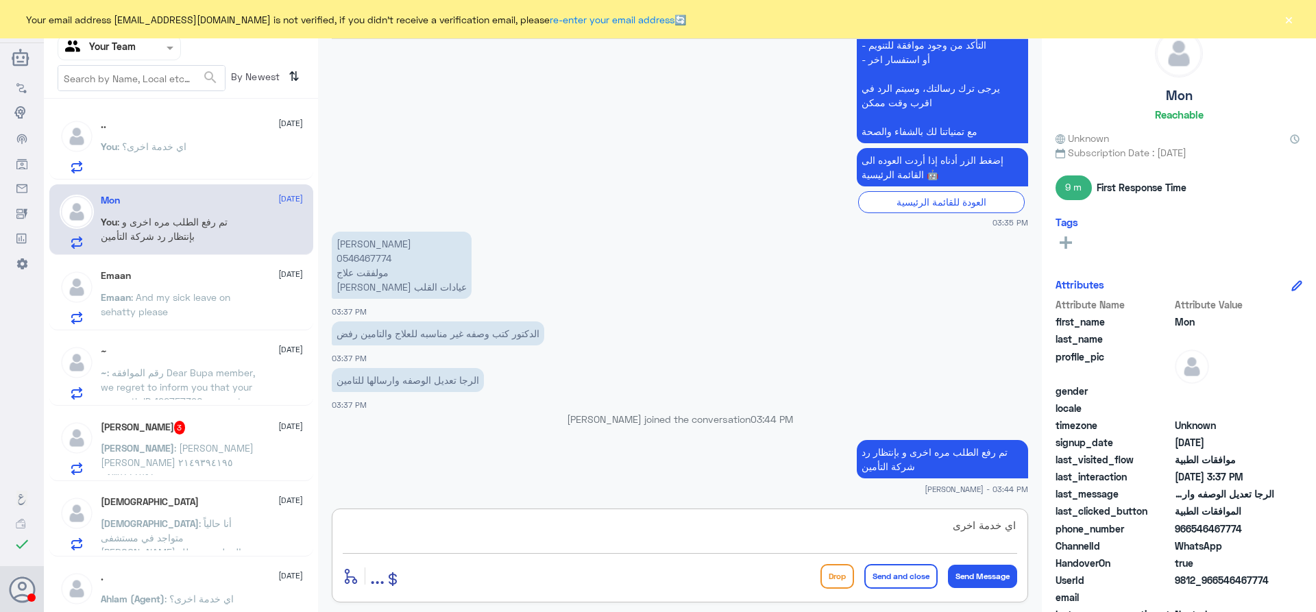
type textarea "اي خدمة اخرى؟"
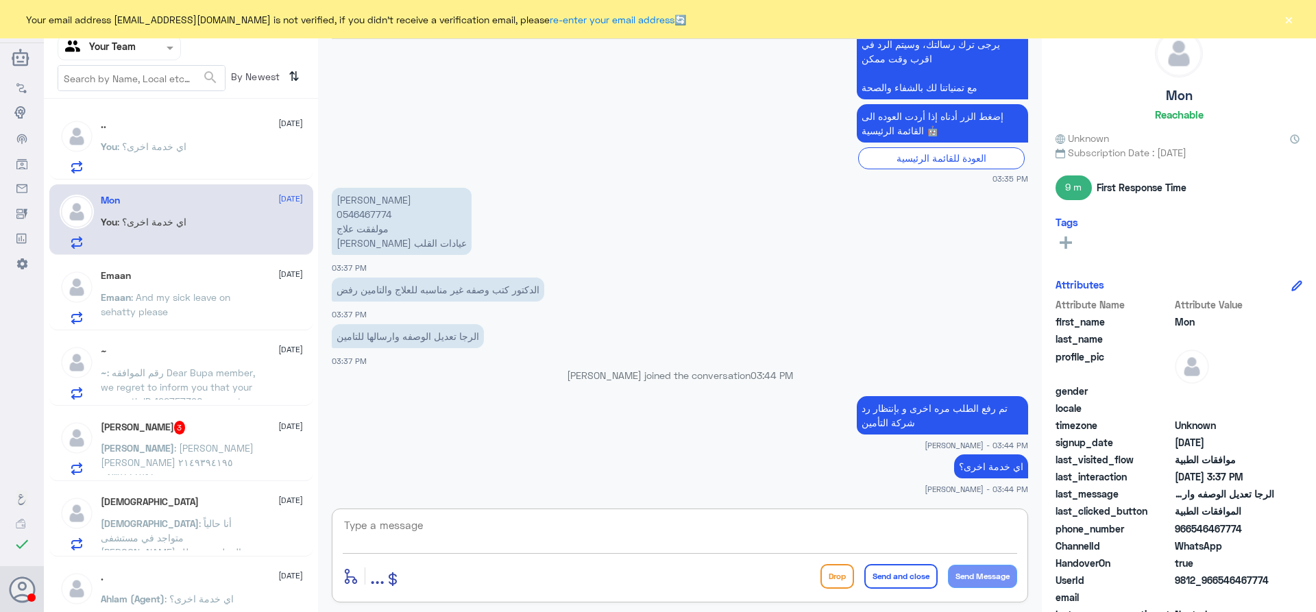
click at [181, 310] on p "Emaan : And my sick leave on sehatty please" at bounding box center [178, 307] width 154 height 34
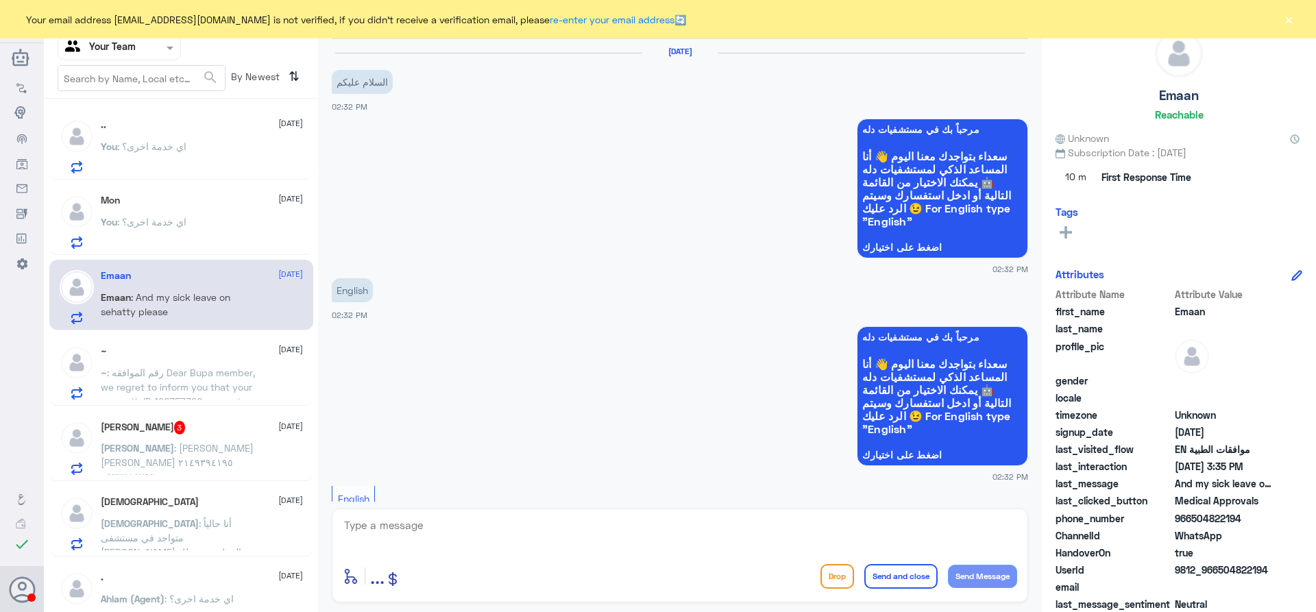
scroll to position [777, 0]
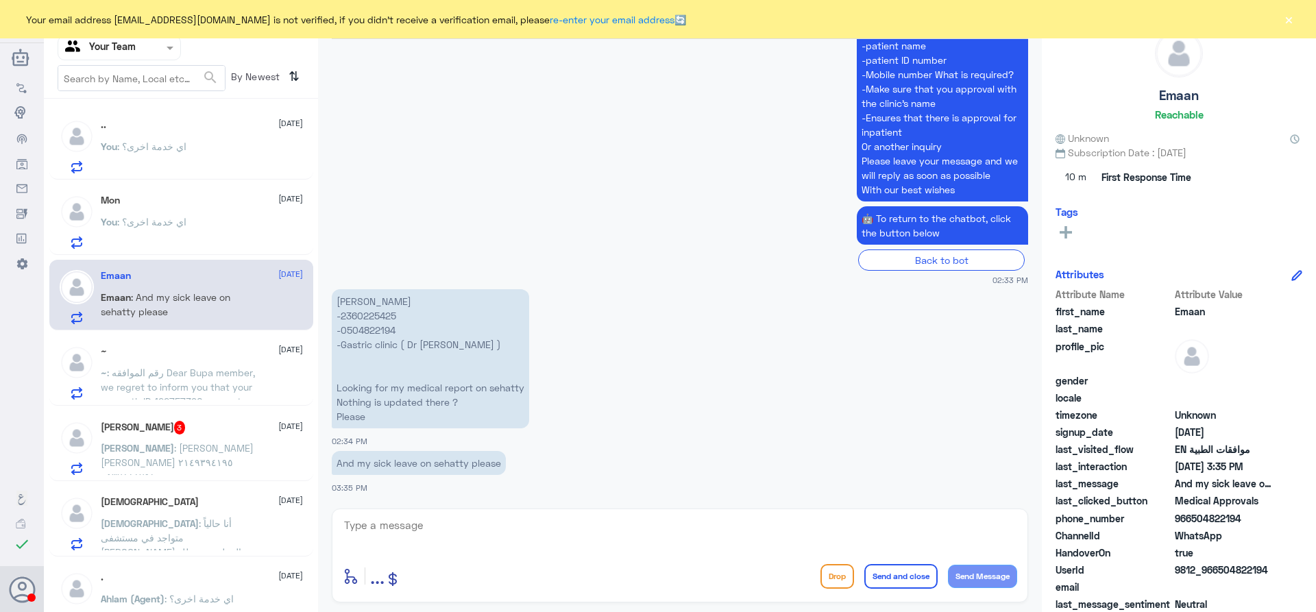
click at [182, 367] on span ": رقم الموافقه Dear Bupa member, we regret to inform you that your pre-auth ID …" at bounding box center [178, 423] width 154 height 112
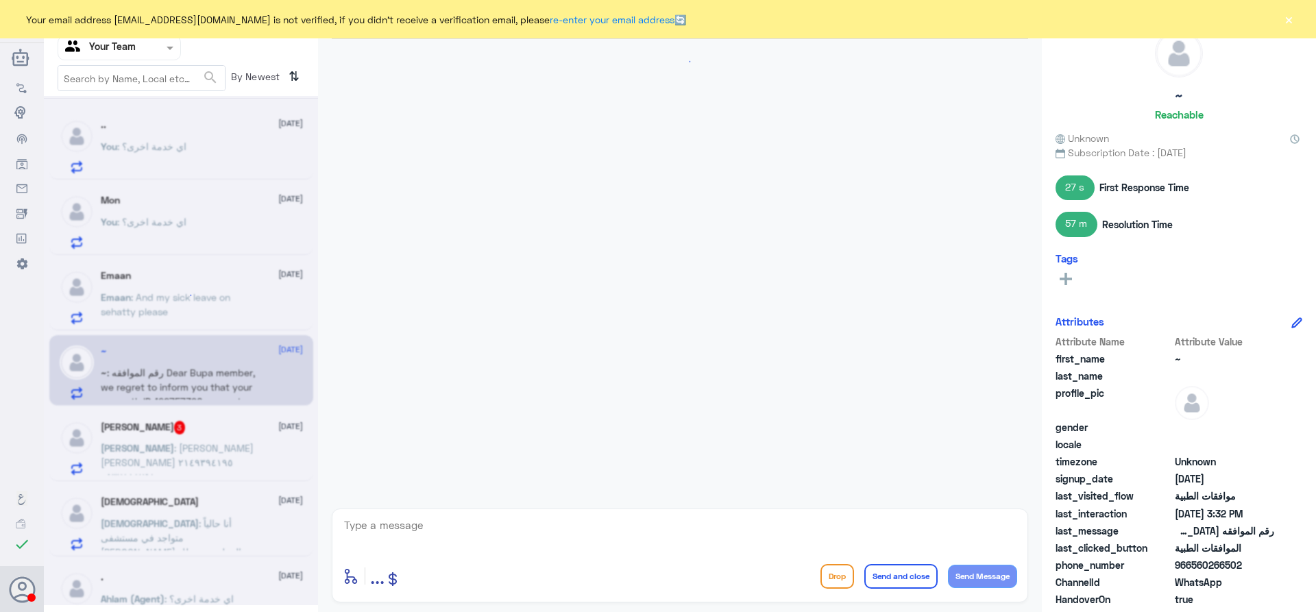
scroll to position [1081, 0]
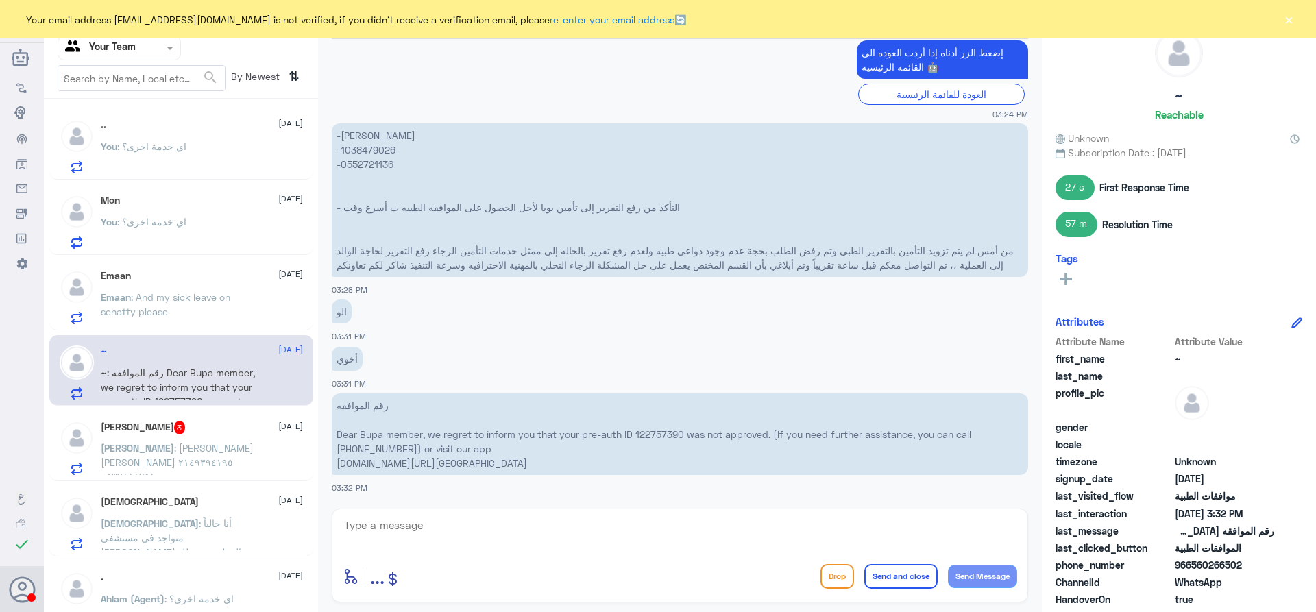
click at [174, 443] on span "[PERSON_NAME]" at bounding box center [137, 448] width 73 height 12
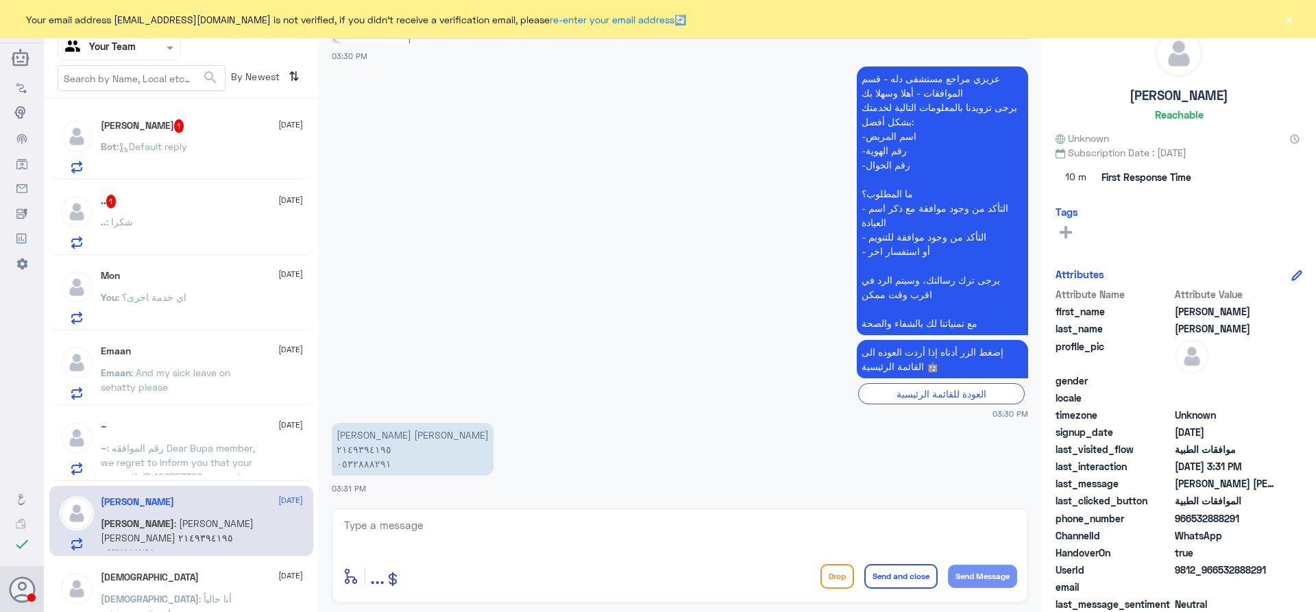
click at [193, 233] on div ".. : شكرا" at bounding box center [202, 233] width 202 height 31
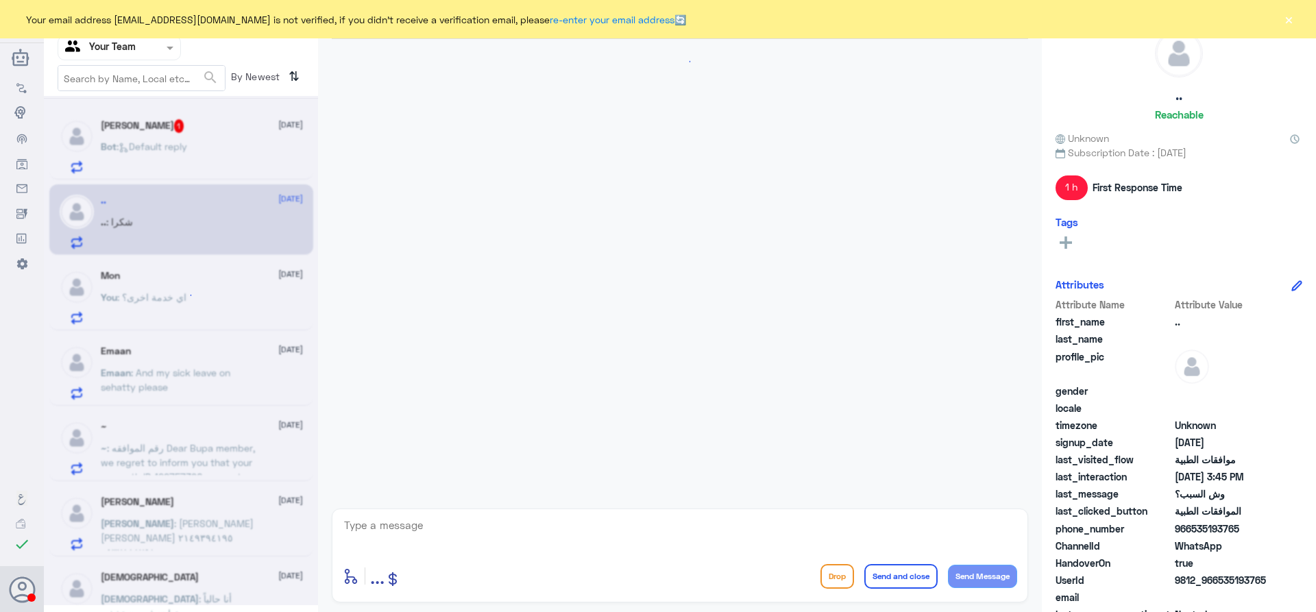
scroll to position [896, 0]
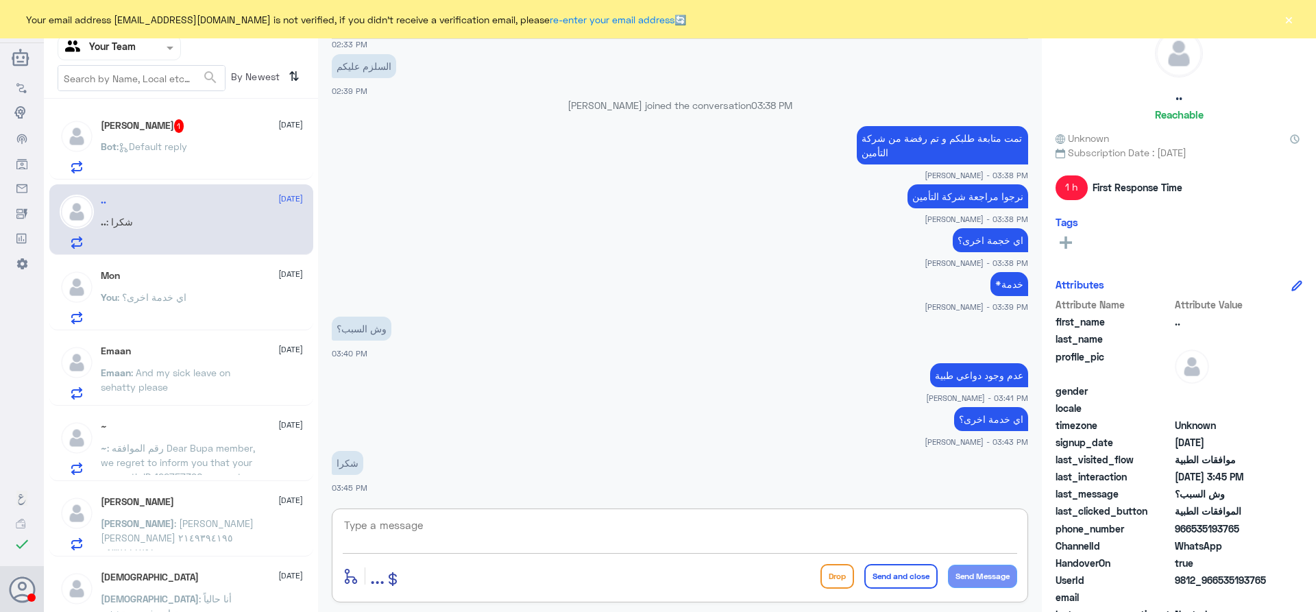
click at [415, 530] on textarea at bounding box center [680, 533] width 675 height 34
type textarea "قدامكم العافية"
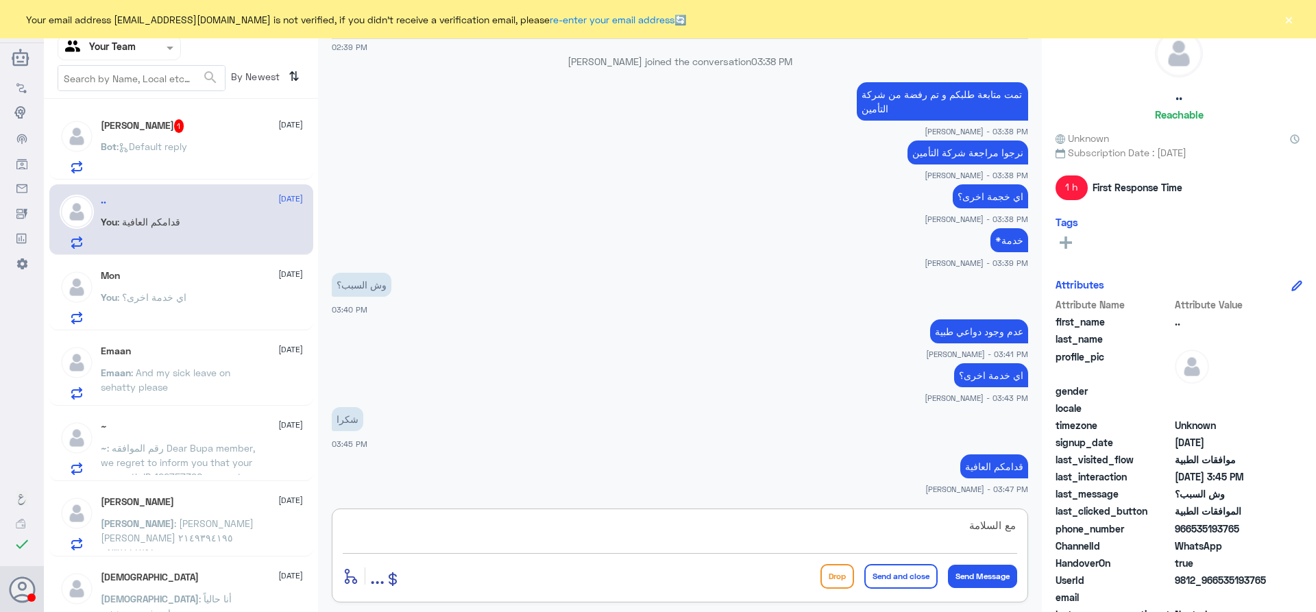
type textarea "مع السلامة"
click at [874, 574] on button "Send and close" at bounding box center [901, 576] width 73 height 25
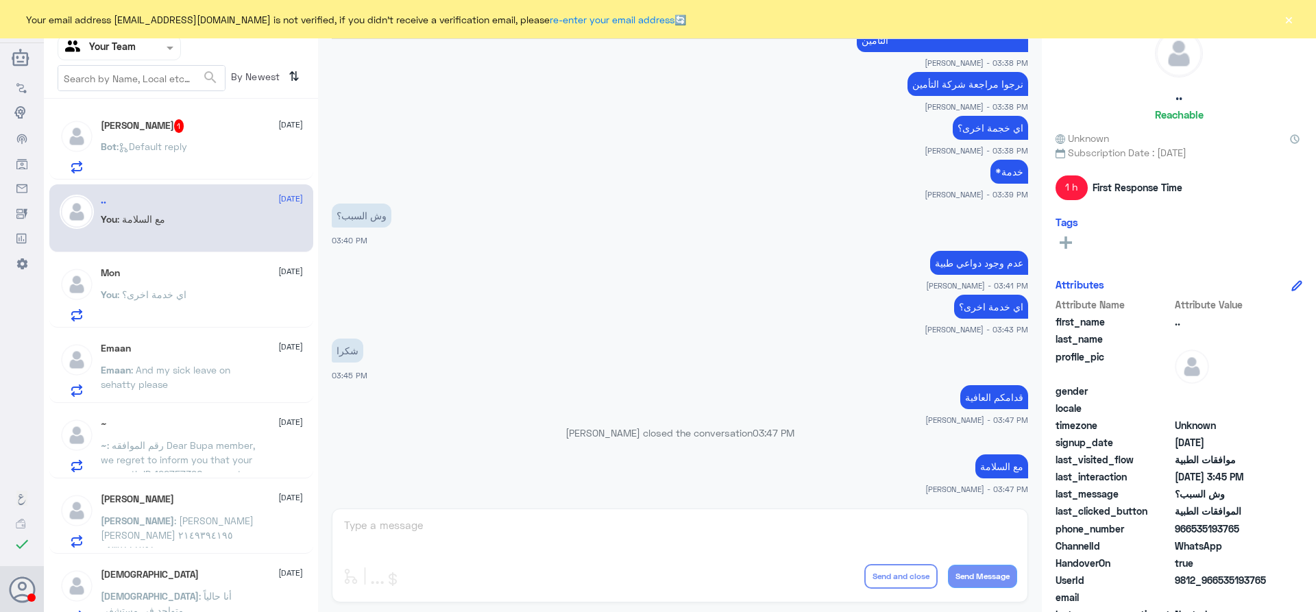
click at [1289, 21] on button "×" at bounding box center [1289, 19] width 14 height 14
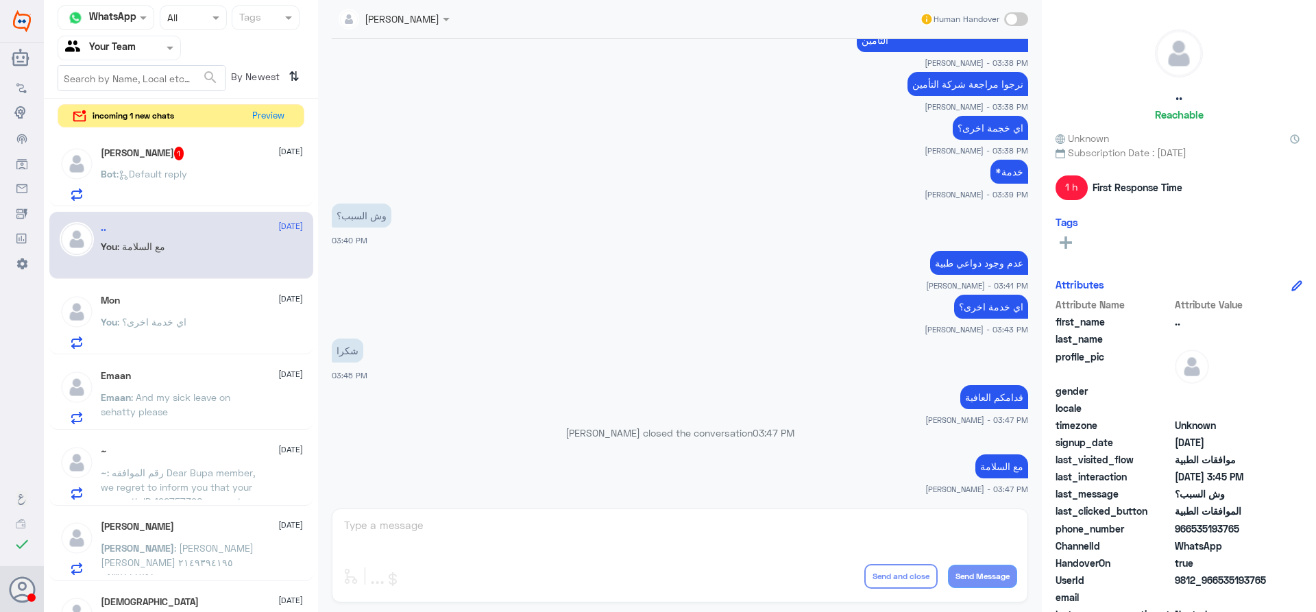
click at [176, 172] on span ": Default reply" at bounding box center [152, 174] width 71 height 12
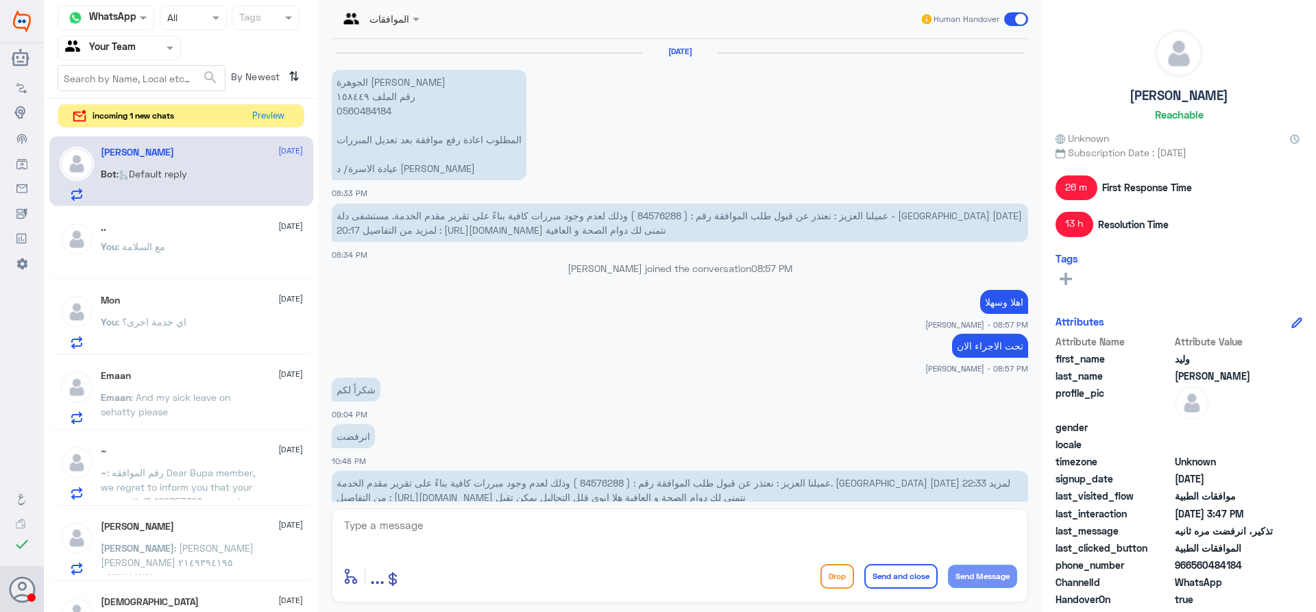
scroll to position [1062, 0]
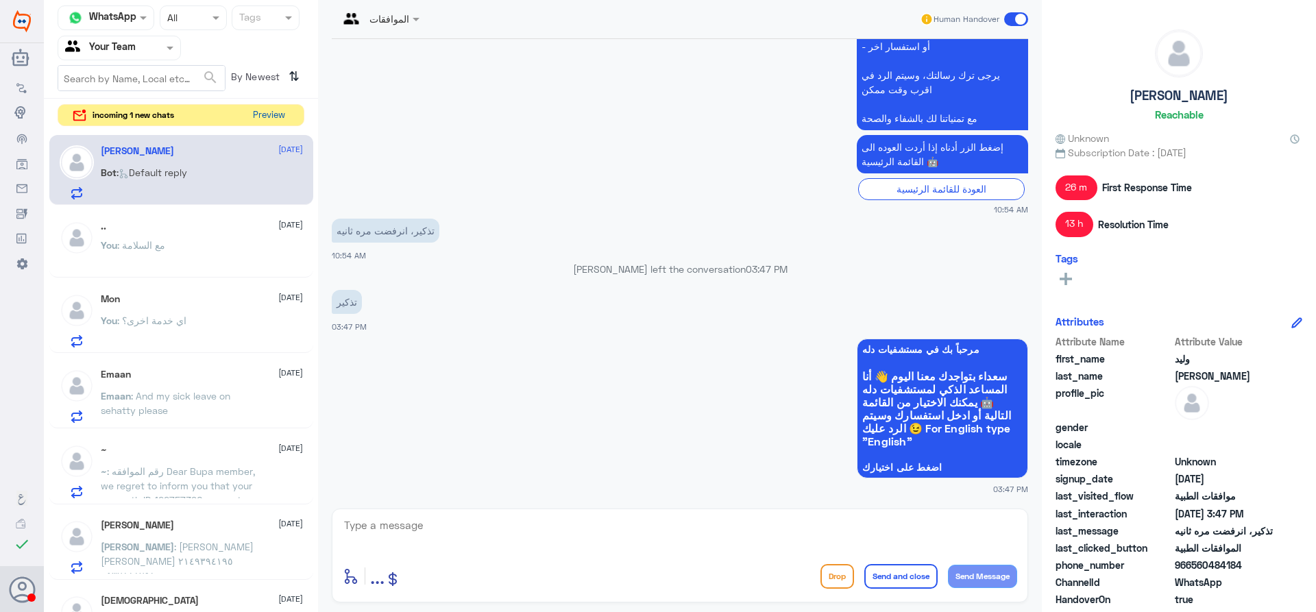
click at [271, 110] on button "Preview" at bounding box center [268, 115] width 43 height 21
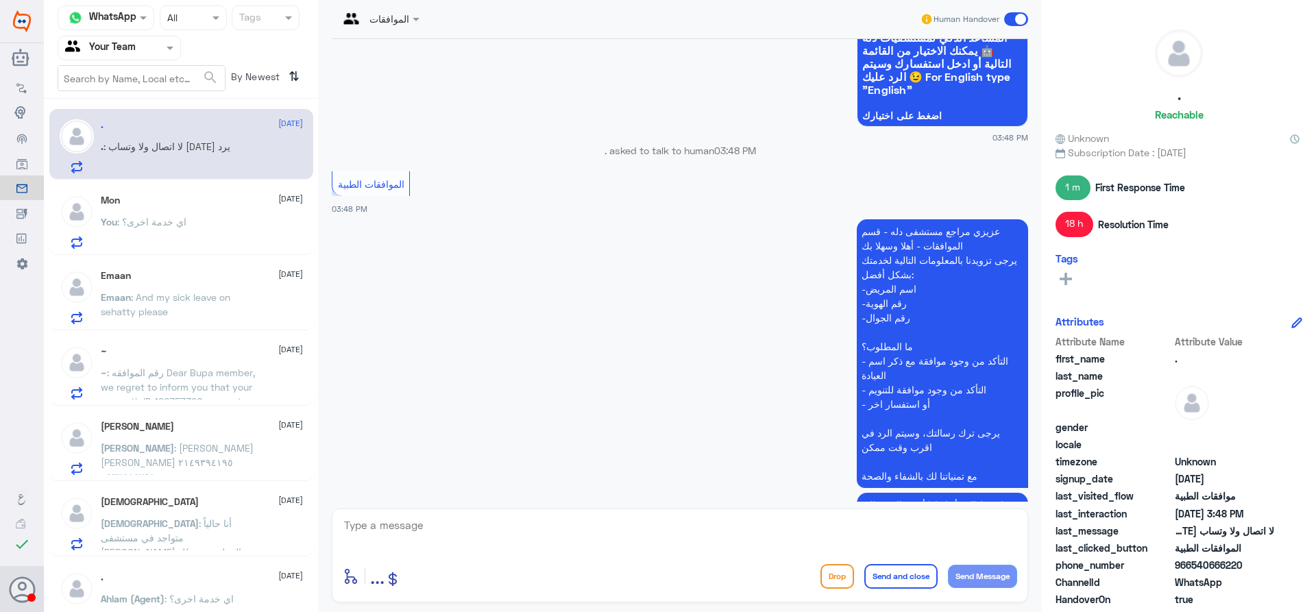
scroll to position [955, 0]
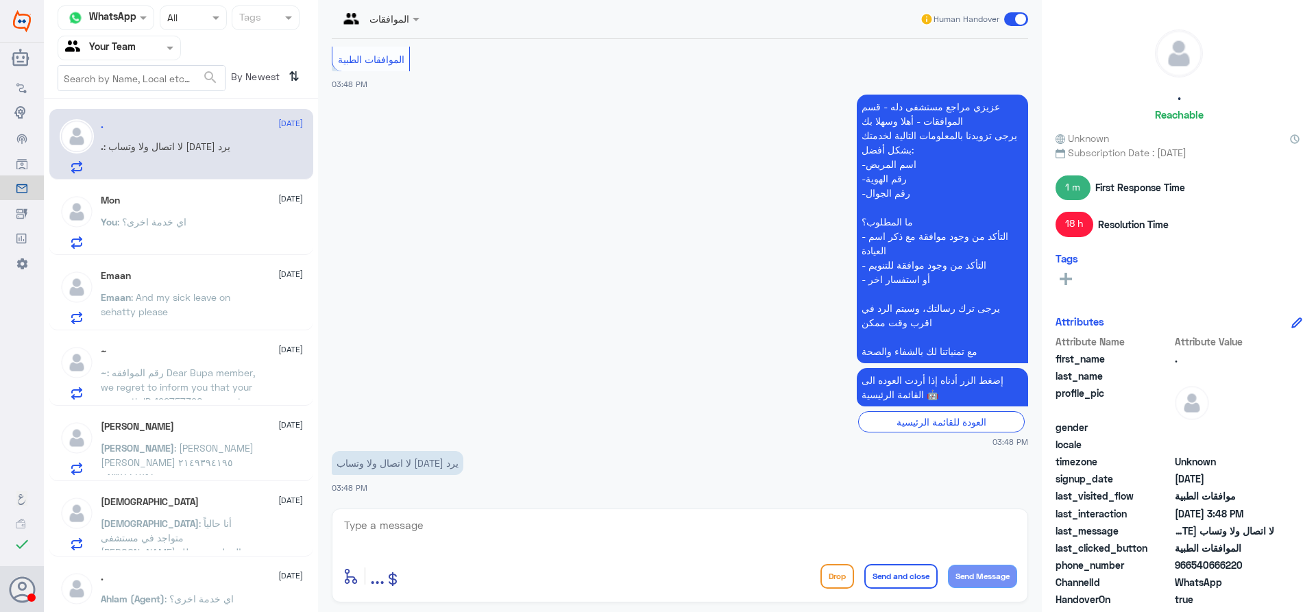
click at [132, 50] on input "text" at bounding box center [102, 48] width 75 height 16
click at [115, 143] on Inbox "Your Inbox" at bounding box center [112, 138] width 48 height 12
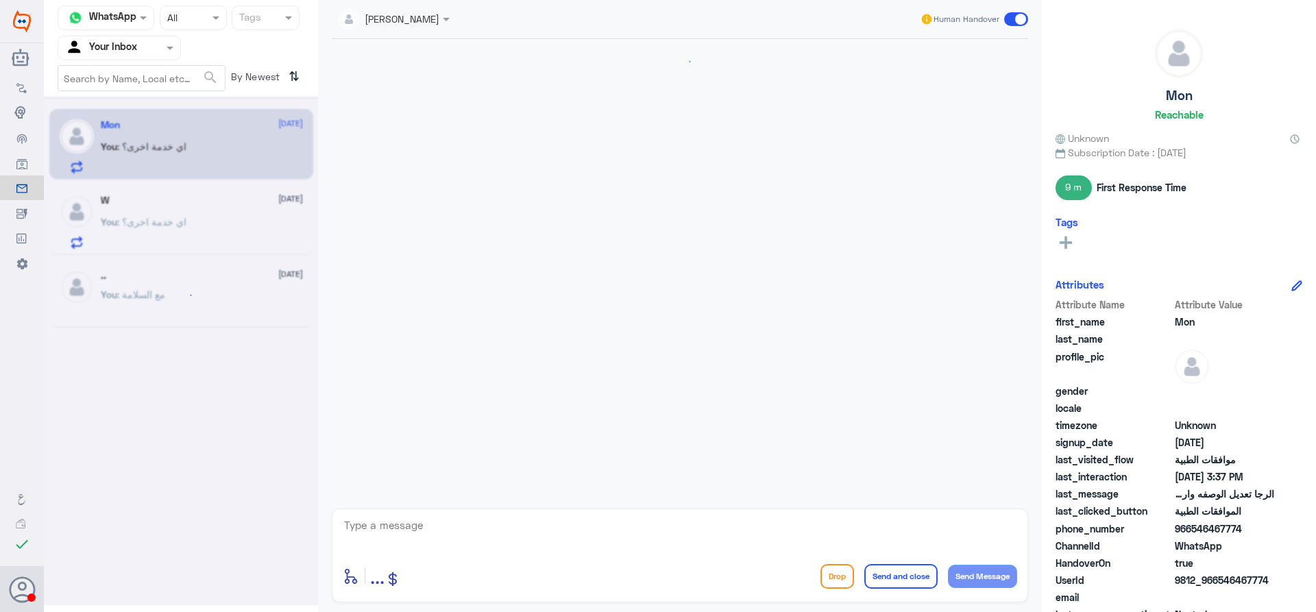
scroll to position [520, 0]
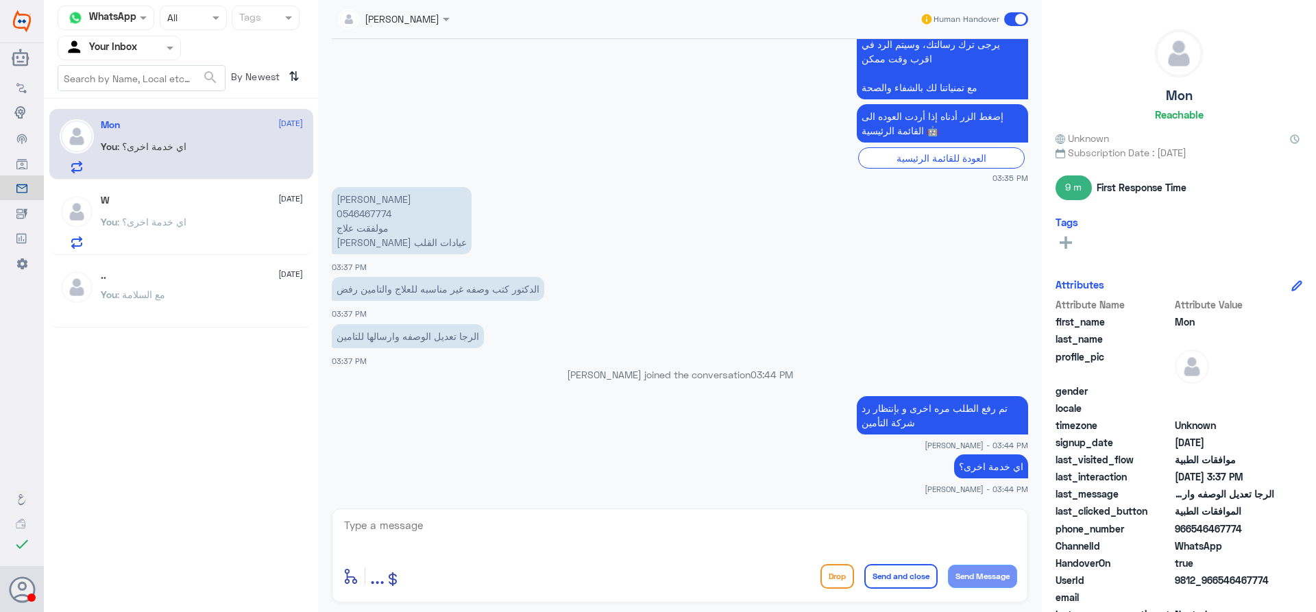
click at [169, 226] on span ": اي خدمة اخرى؟" at bounding box center [151, 222] width 69 height 12
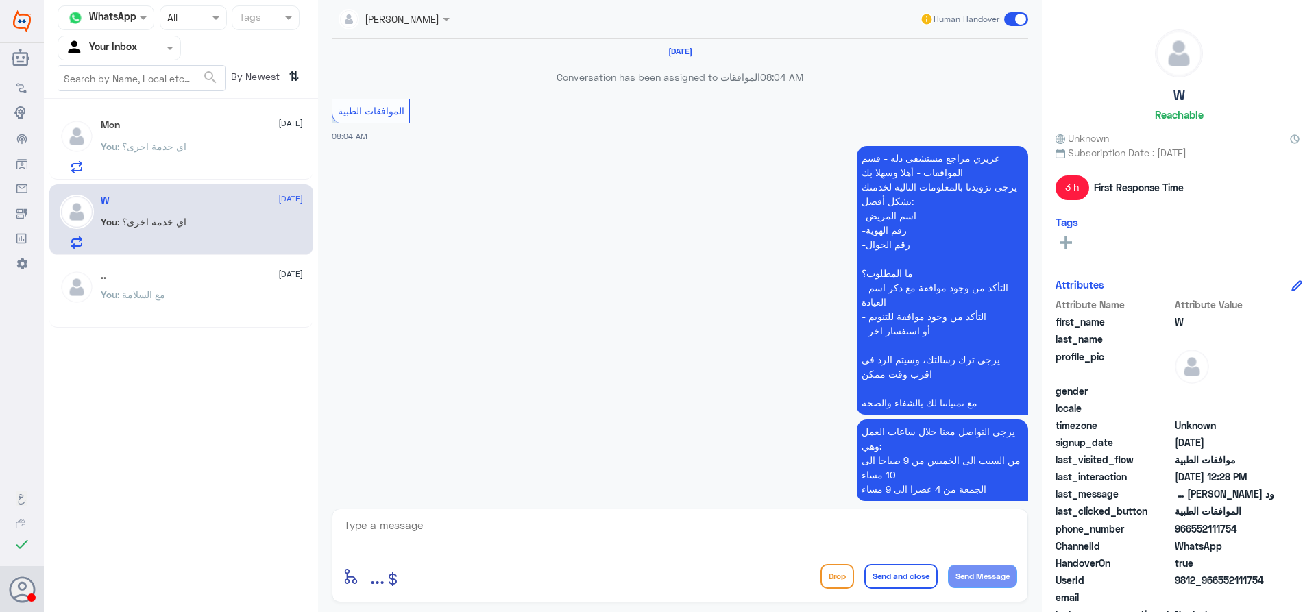
scroll to position [1578, 0]
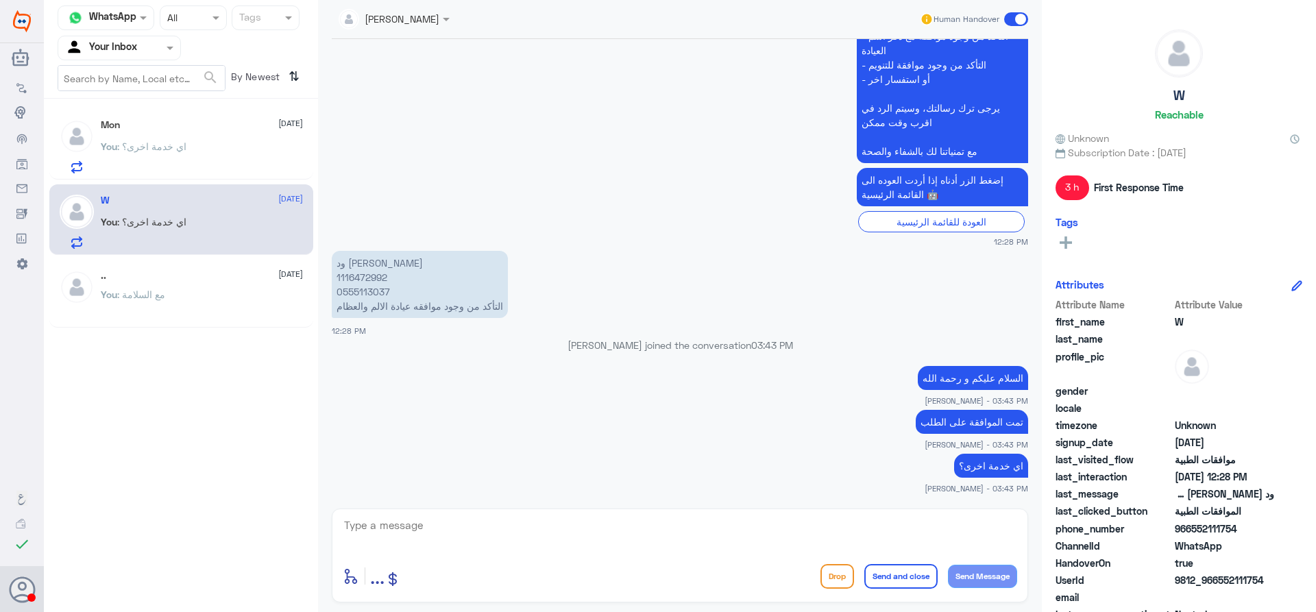
click at [176, 139] on p "You : اي خدمة اخرى؟" at bounding box center [144, 156] width 86 height 34
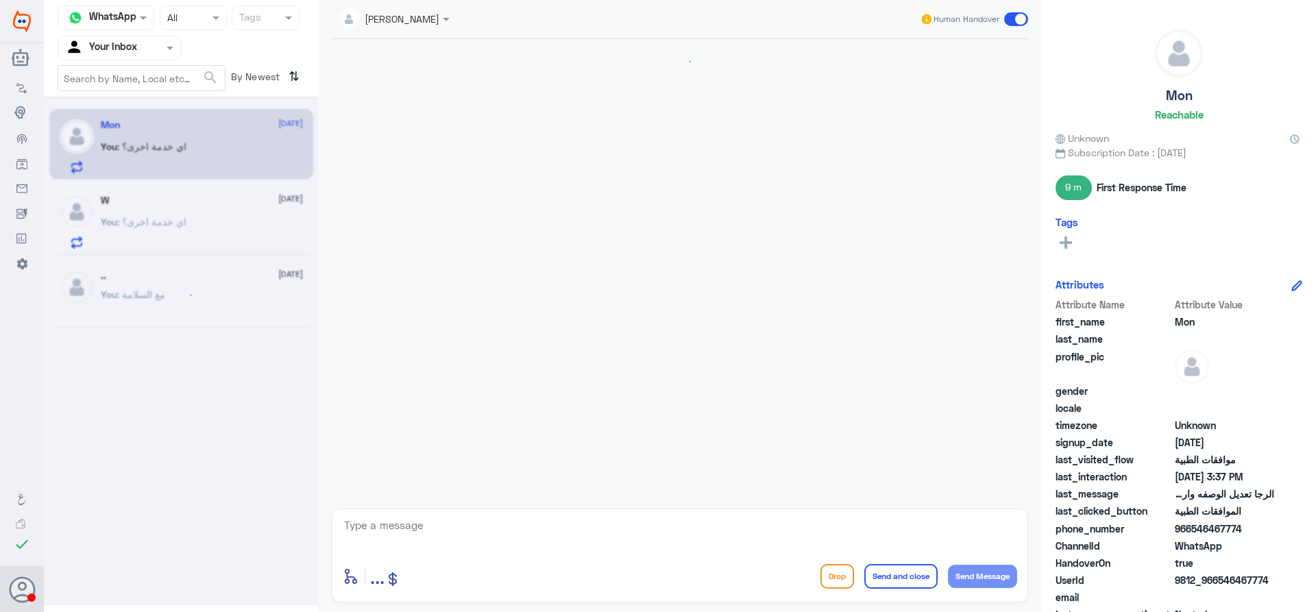
scroll to position [520, 0]
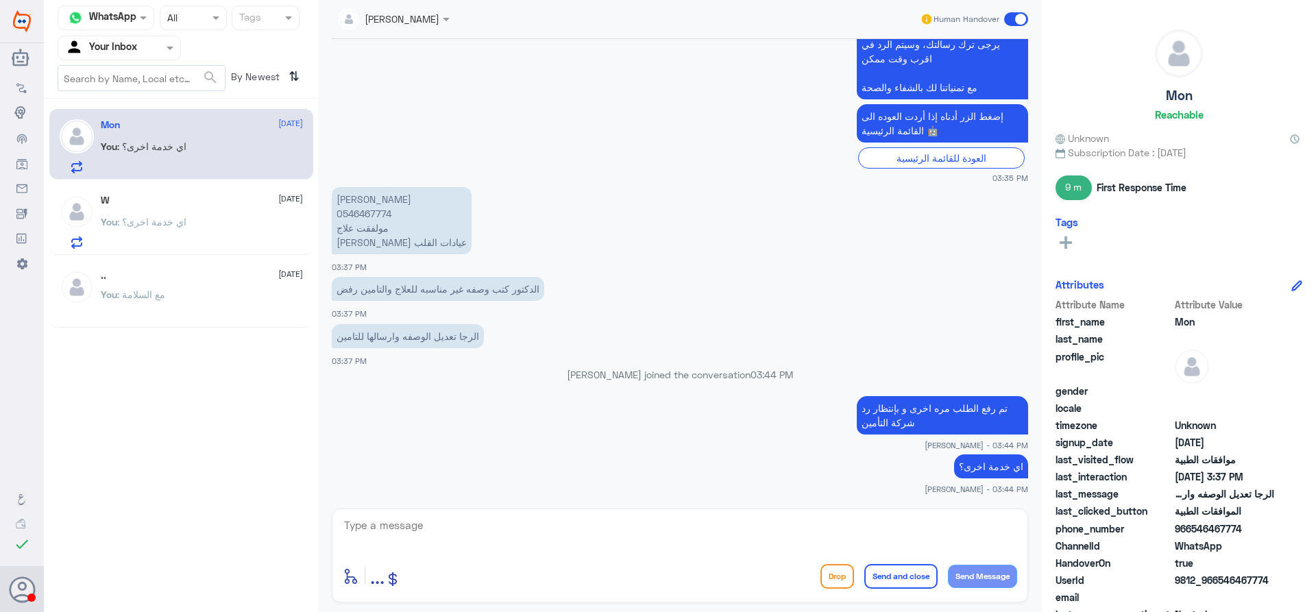
click at [156, 46] on div at bounding box center [119, 48] width 122 height 16
click at [149, 158] on div "Your Team" at bounding box center [119, 154] width 123 height 32
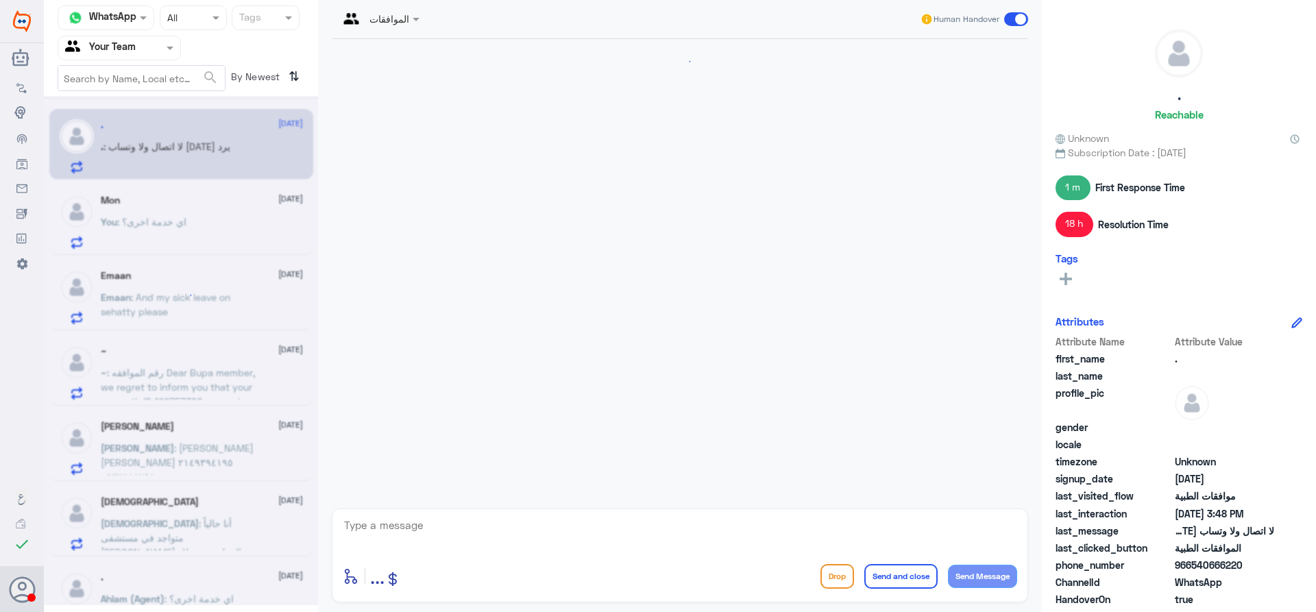
scroll to position [955, 0]
